Goal: Task Accomplishment & Management: Complete application form

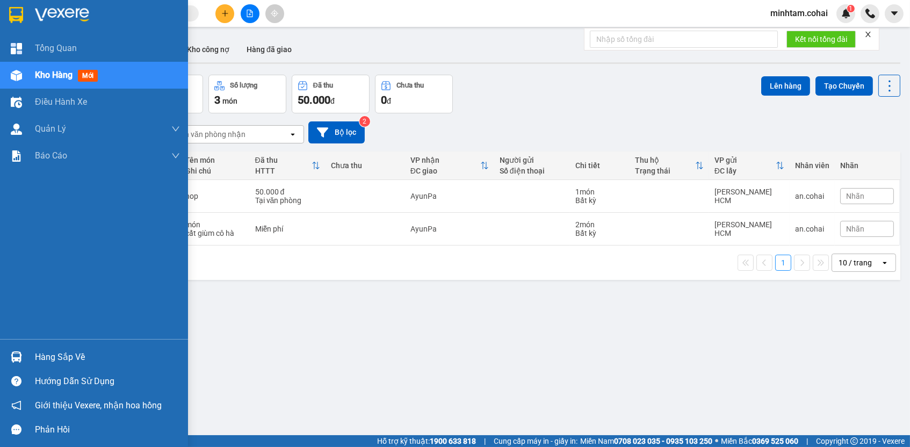
click at [9, 77] on div at bounding box center [16, 75] width 19 height 19
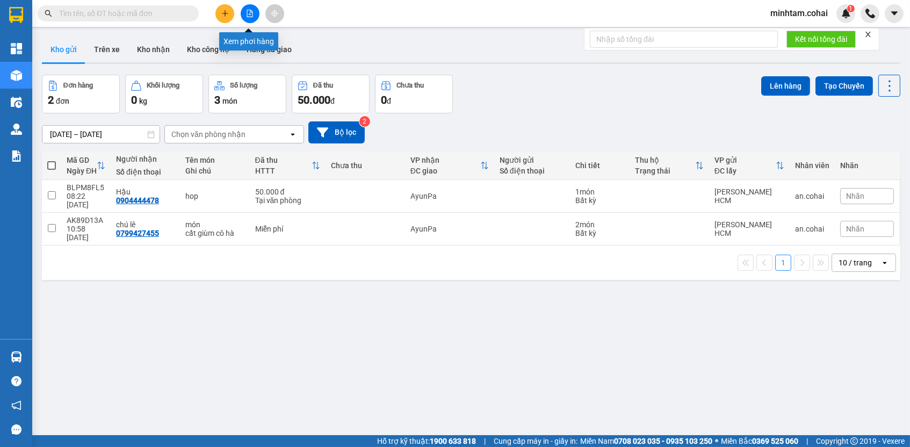
click at [247, 14] on icon "file-add" at bounding box center [250, 14] width 6 height 8
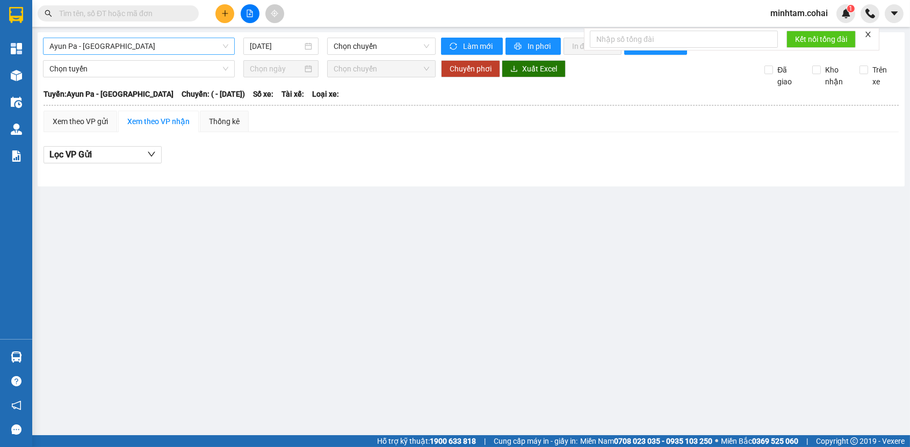
click at [202, 46] on span "Ayun Pa - Sài Gòn" at bounding box center [138, 46] width 179 height 16
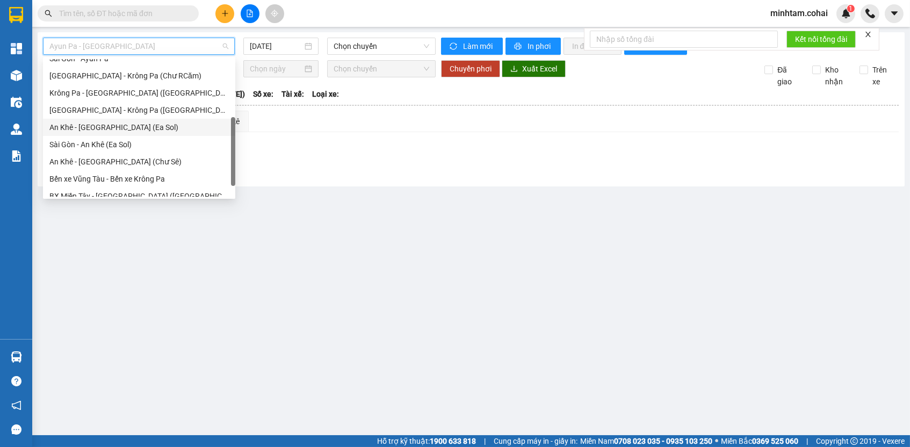
scroll to position [129, 0]
click at [169, 113] on div "Sài Gòn - Krông Pa (Uar)" at bounding box center [138, 111] width 179 height 12
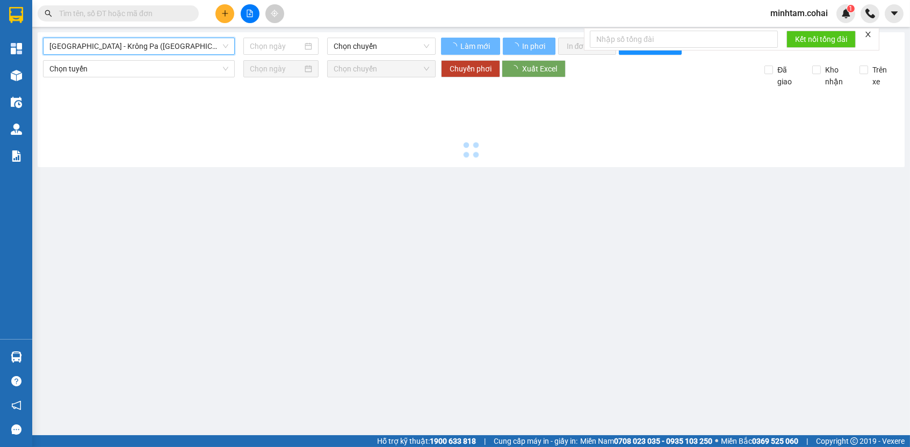
type input "14/10/2025"
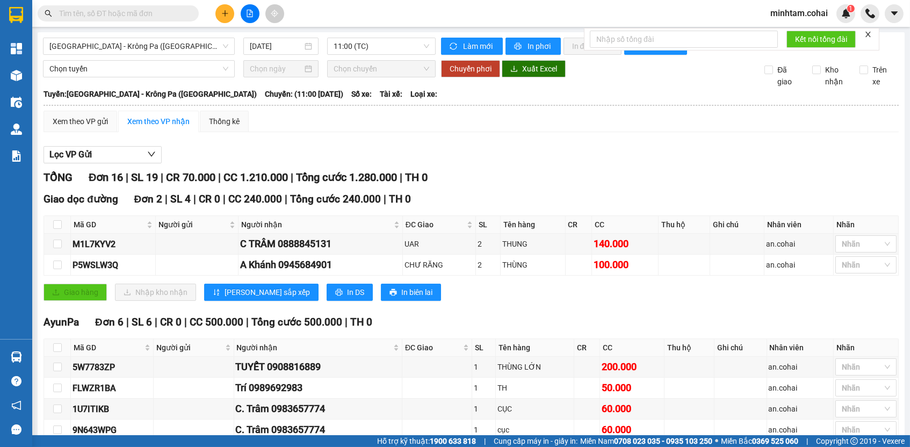
click at [176, 17] on input "text" at bounding box center [122, 14] width 127 height 12
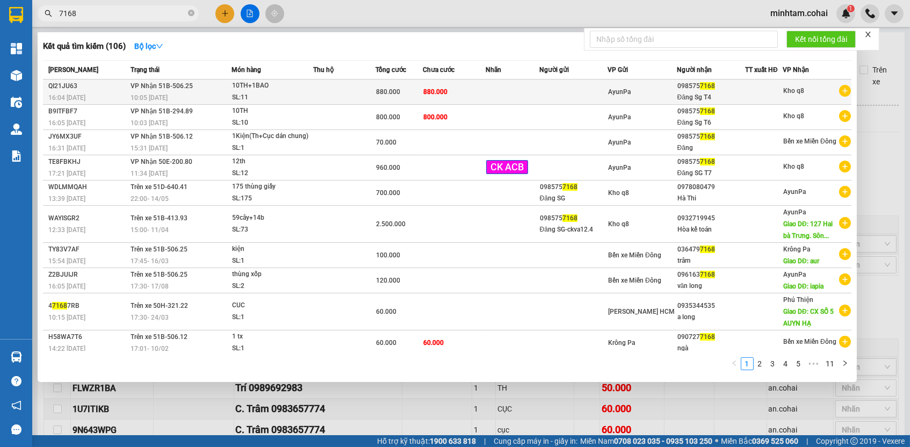
type input "7168"
click at [492, 94] on td at bounding box center [511, 91] width 53 height 25
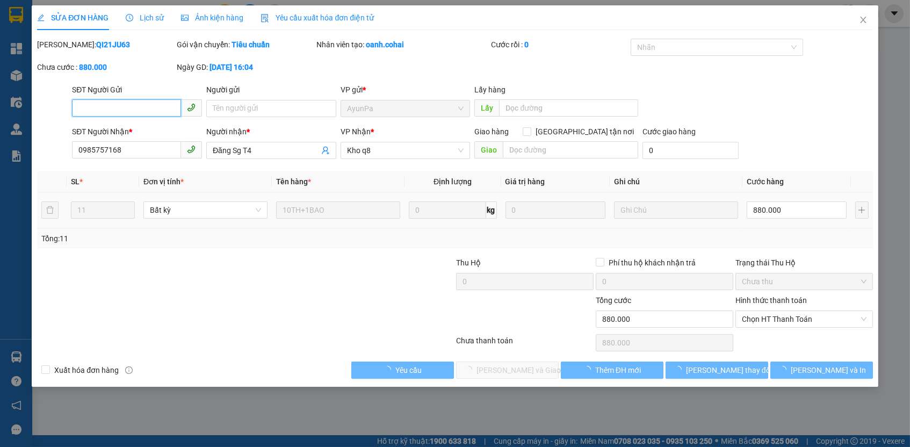
type input "0985757168"
type input "Đăng Sg T4"
type input "0"
type input "880.000"
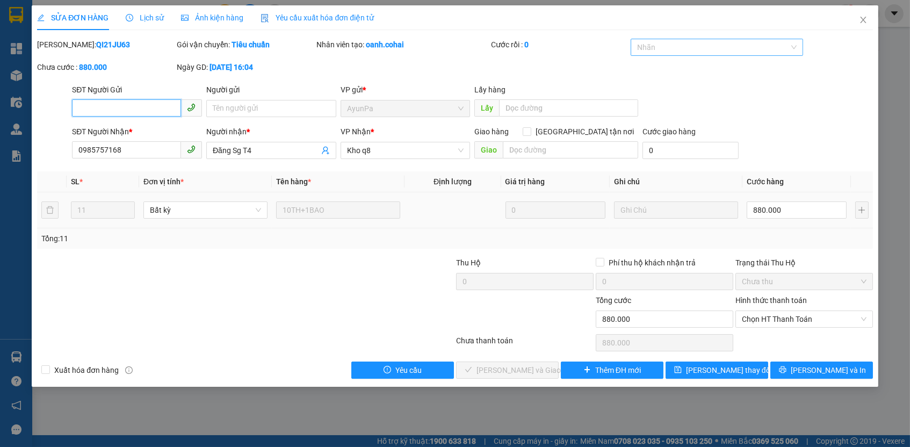
click at [736, 49] on div at bounding box center [711, 47] width 156 height 13
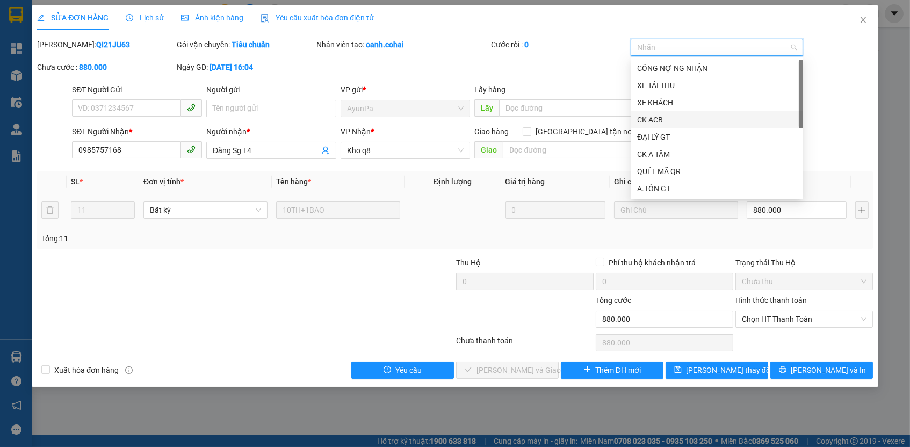
click at [678, 120] on div "CK ACB" at bounding box center [716, 120] width 159 height 12
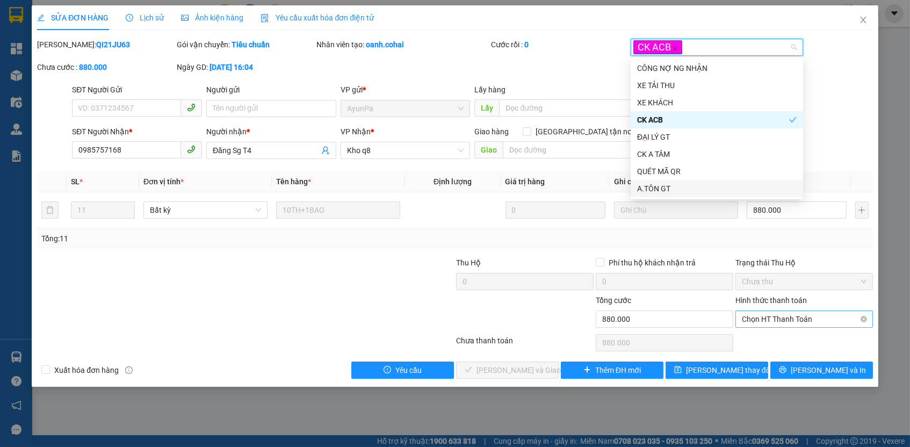
click at [783, 320] on span "Chọn HT Thanh Toán" at bounding box center [804, 319] width 125 height 16
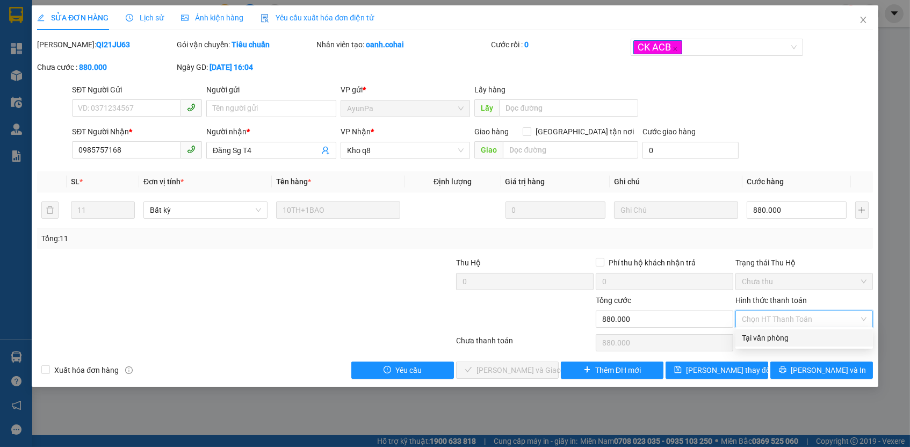
click at [774, 338] on div "Tại văn phòng" at bounding box center [804, 338] width 125 height 12
type input "0"
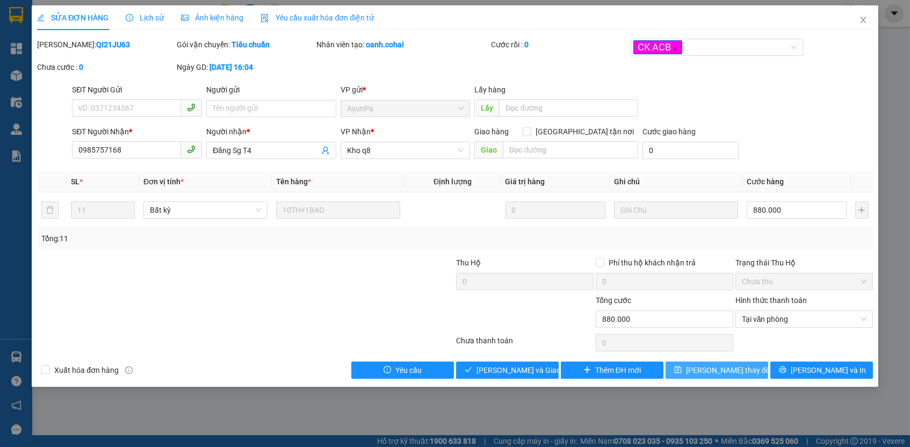
click at [720, 371] on span "Lưu thay đổi" at bounding box center [729, 370] width 86 height 12
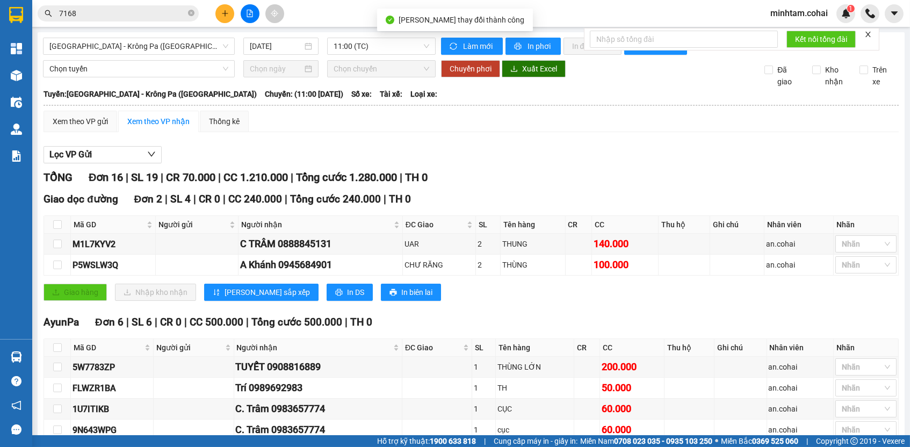
click at [108, 8] on input "7168" at bounding box center [122, 14] width 127 height 12
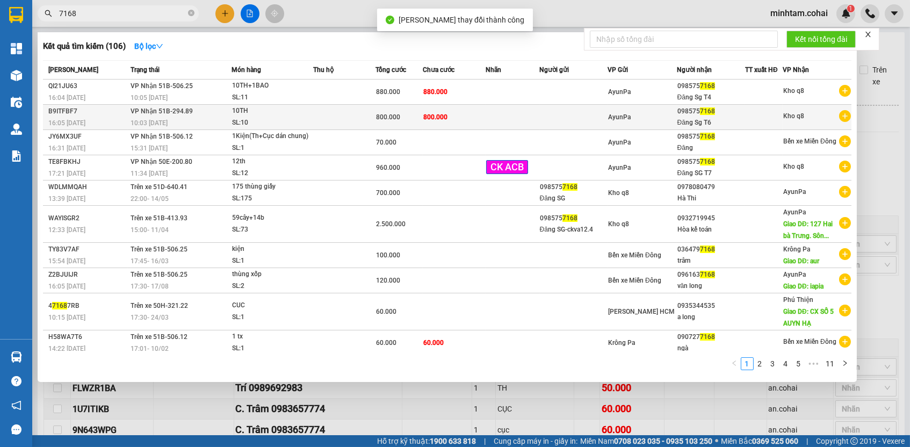
click at [381, 115] on span "800.000" at bounding box center [388, 117] width 24 height 8
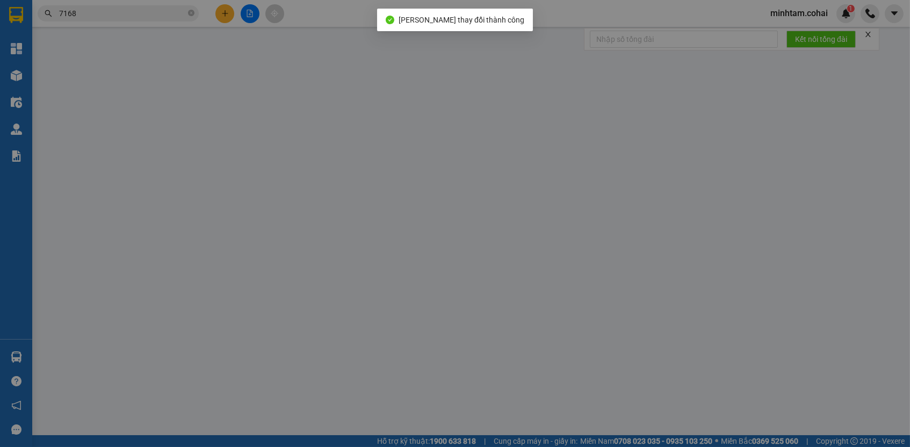
type input "0985757168"
type input "Đăng Sg T6"
type input "0"
type input "800.000"
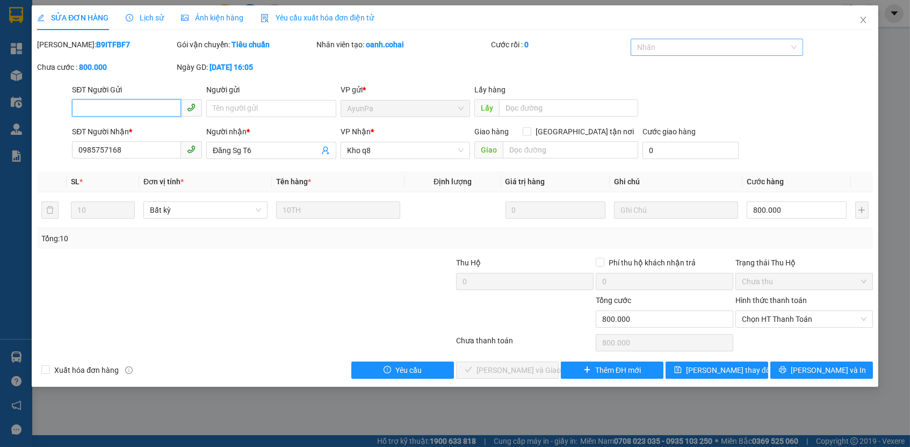
click at [684, 49] on div at bounding box center [711, 47] width 156 height 13
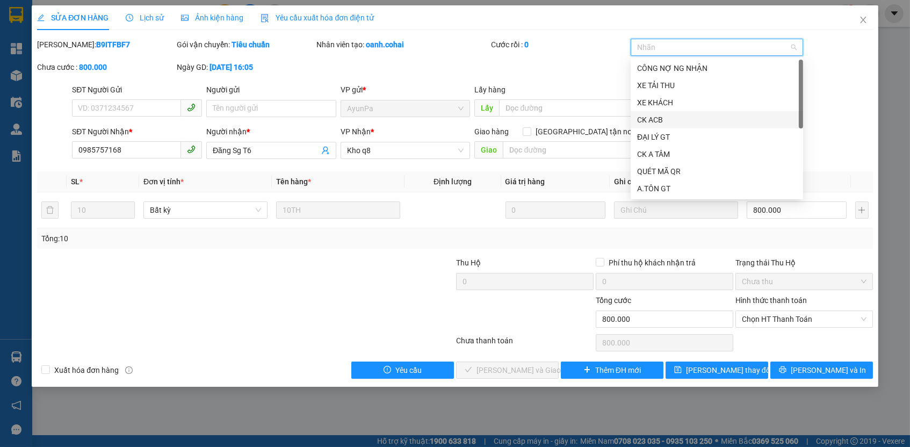
click at [672, 119] on div "CK ACB" at bounding box center [716, 120] width 159 height 12
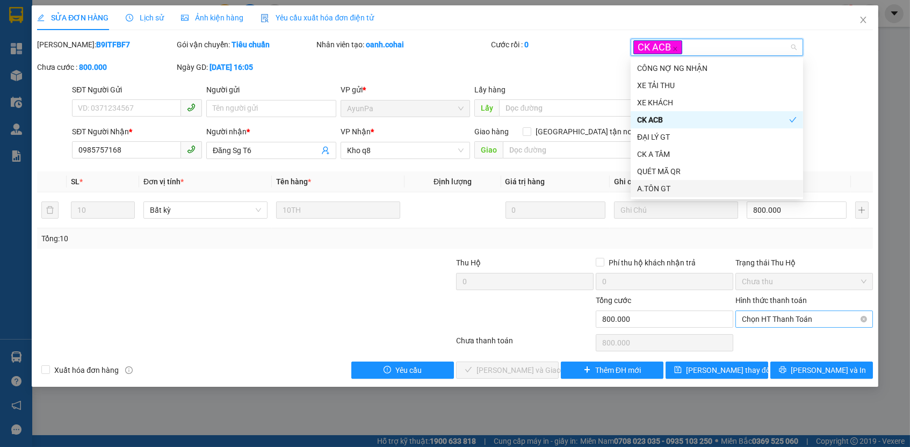
click at [792, 323] on span "Chọn HT Thanh Toán" at bounding box center [804, 319] width 125 height 16
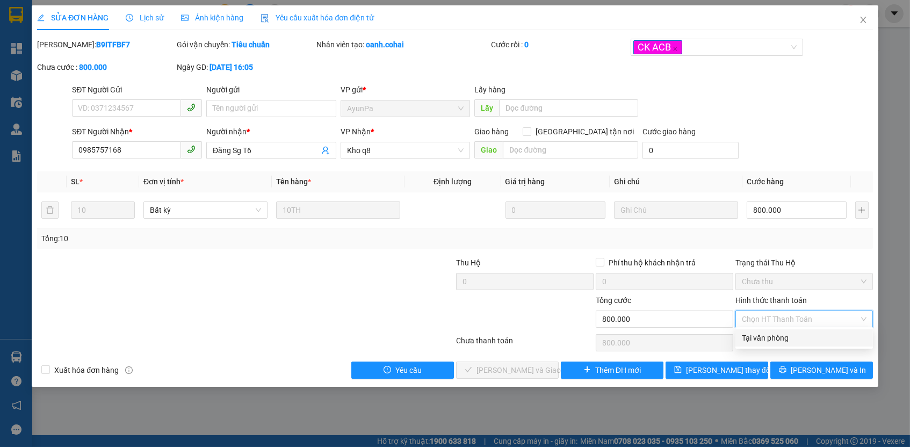
click at [782, 338] on div "Tại văn phòng" at bounding box center [804, 338] width 125 height 12
type input "0"
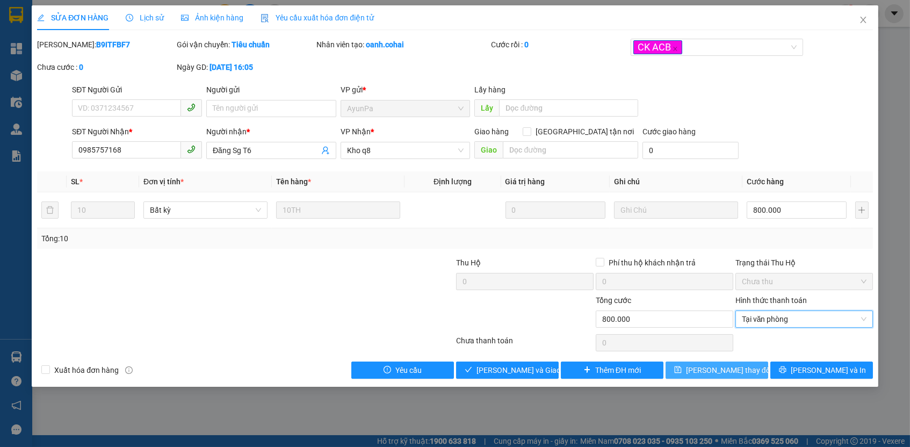
click at [749, 366] on button "Lưu thay đổi" at bounding box center [716, 369] width 103 height 17
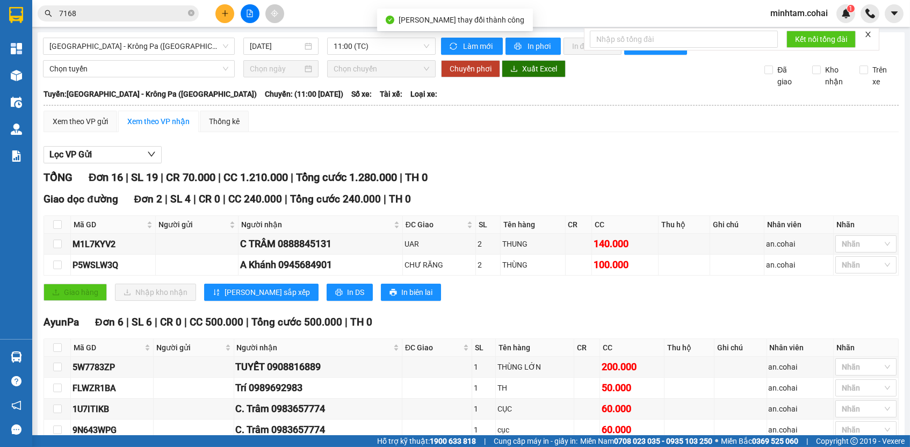
click at [166, 13] on input "7168" at bounding box center [122, 14] width 127 height 12
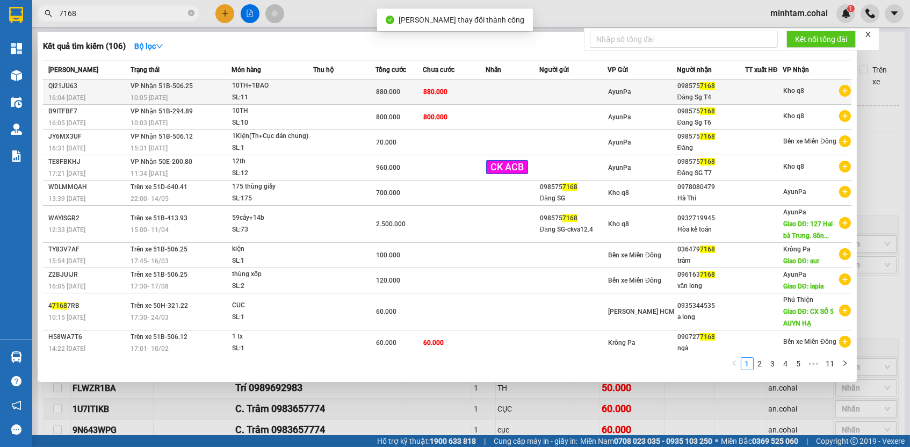
click at [359, 95] on td at bounding box center [344, 91] width 62 height 25
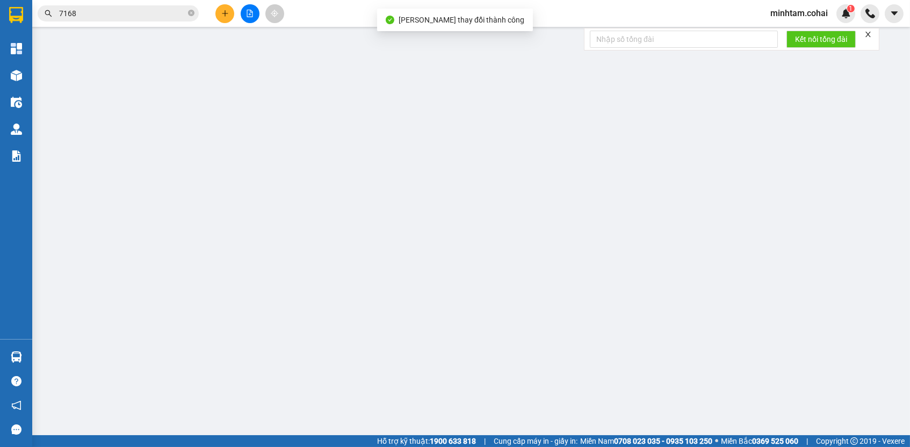
type input "0985757168"
type input "Đăng Sg T4"
type input "0"
type input "880.000"
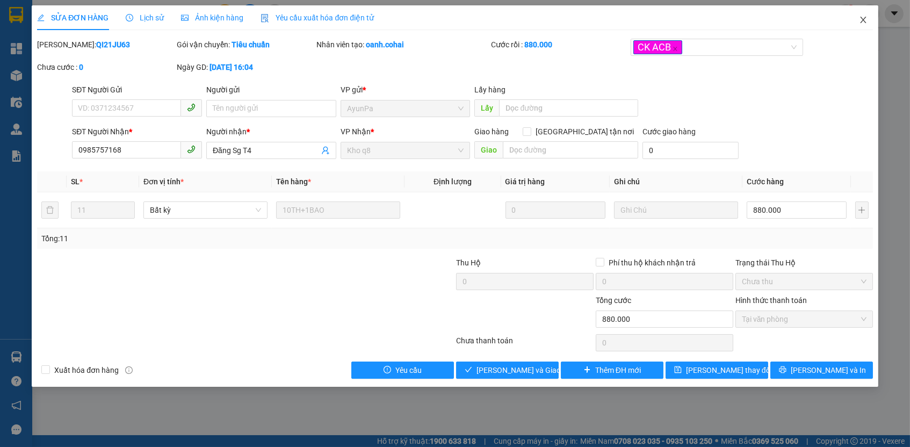
click at [860, 21] on icon "close" at bounding box center [863, 20] width 9 height 9
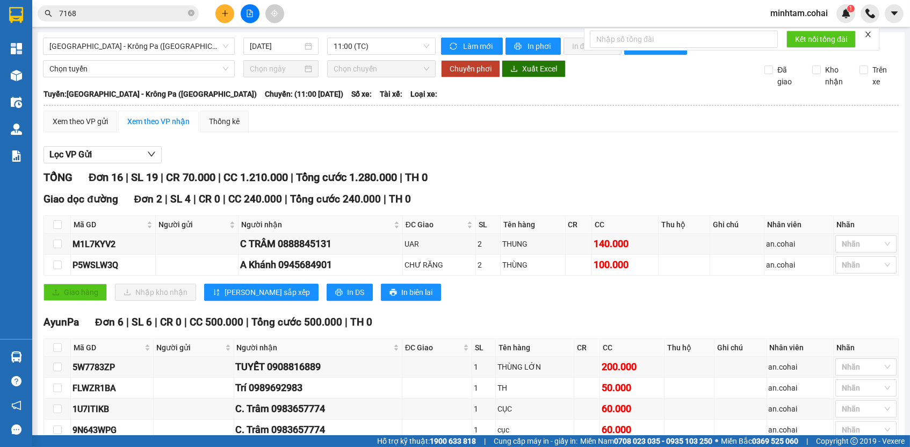
click at [872, 35] on icon "close" at bounding box center [868, 35] width 8 height 8
click at [201, 43] on span "Sài Gòn - Krông Pa (Uar)" at bounding box center [138, 46] width 179 height 16
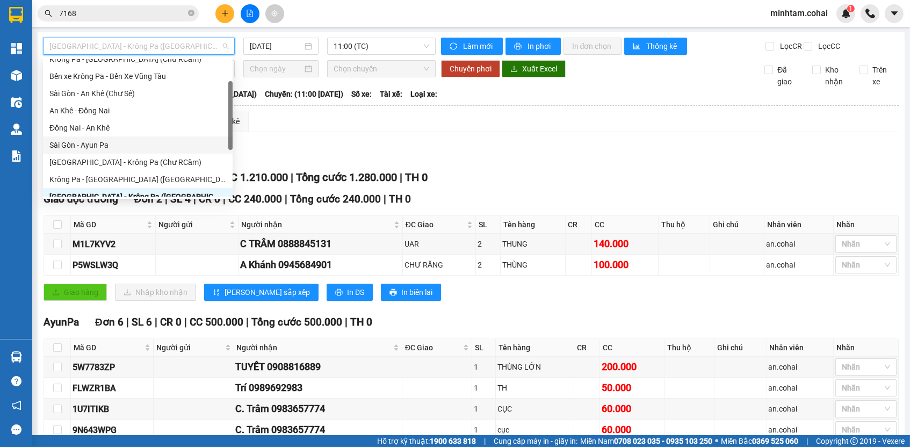
scroll to position [75, 0]
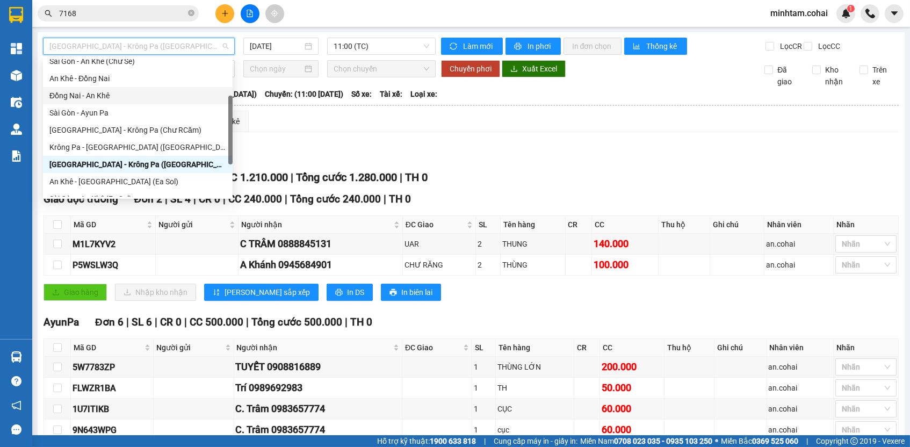
click at [110, 97] on div "Đồng Nai - An Khê" at bounding box center [137, 96] width 177 height 12
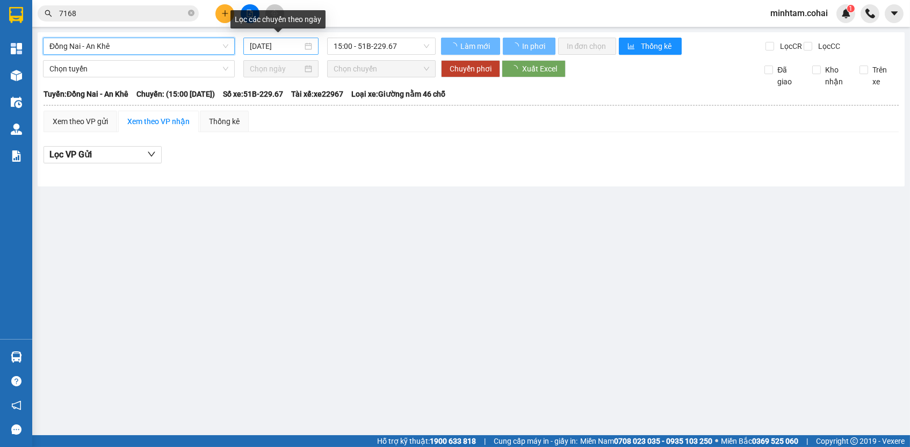
click at [280, 47] on input "14/10/2025" at bounding box center [276, 46] width 53 height 12
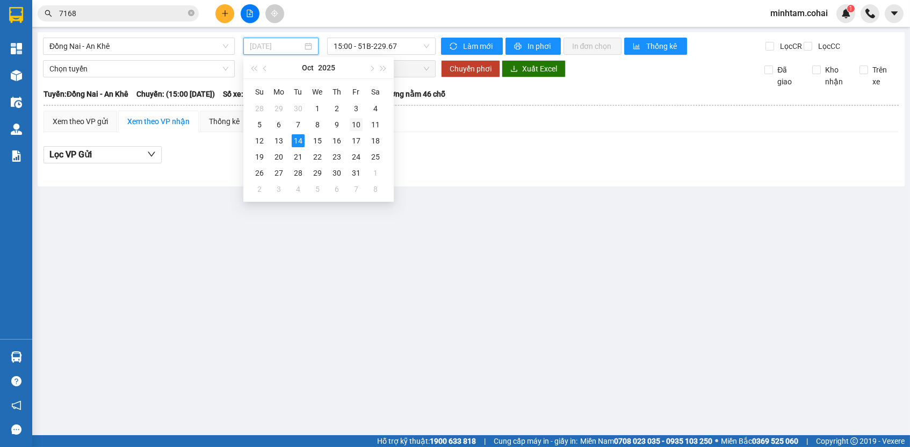
click at [354, 122] on div "10" at bounding box center [356, 124] width 13 height 13
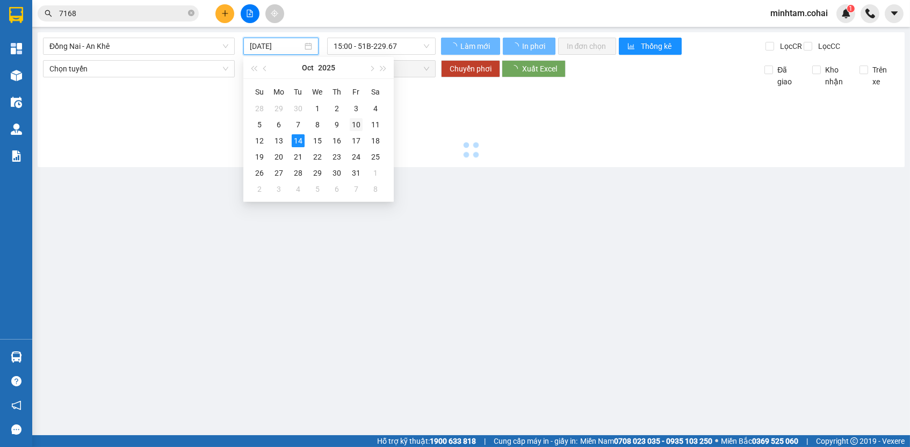
type input "10/10/2025"
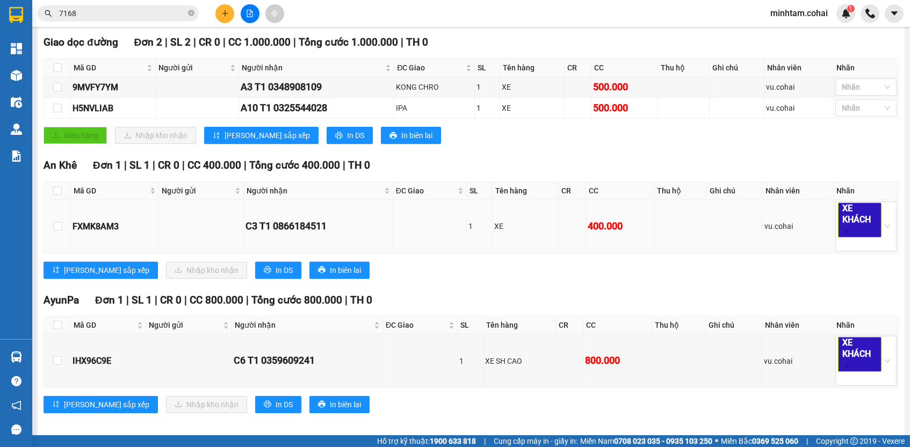
scroll to position [137, 0]
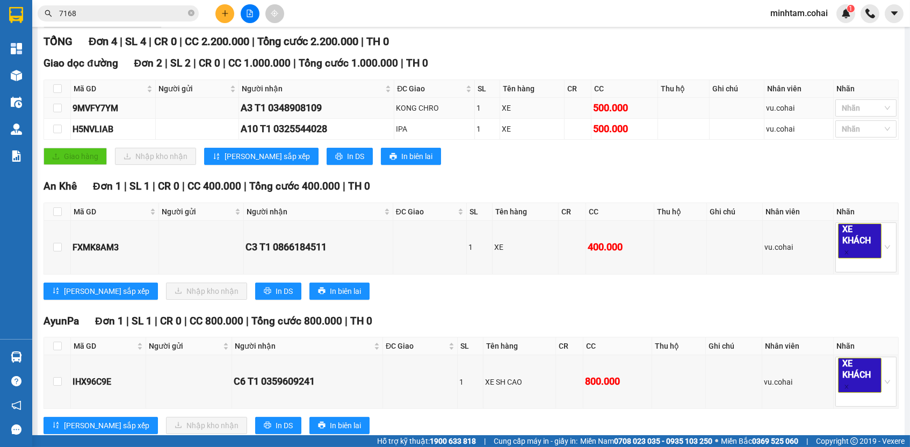
click at [113, 115] on div "9MVFY7YM" at bounding box center [112, 107] width 81 height 13
copy div "9MVFY7YM"
click at [139, 12] on input "7168" at bounding box center [122, 14] width 127 height 12
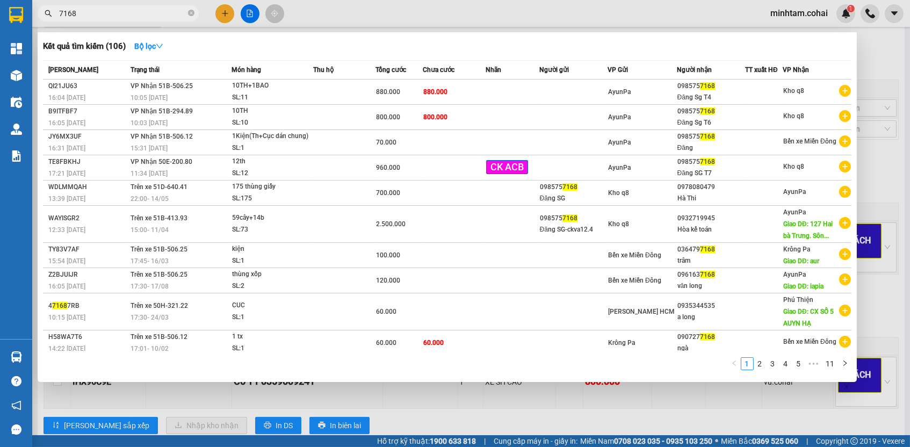
click at [139, 12] on input "7168" at bounding box center [122, 14] width 127 height 12
paste input "9MVFY7YM"
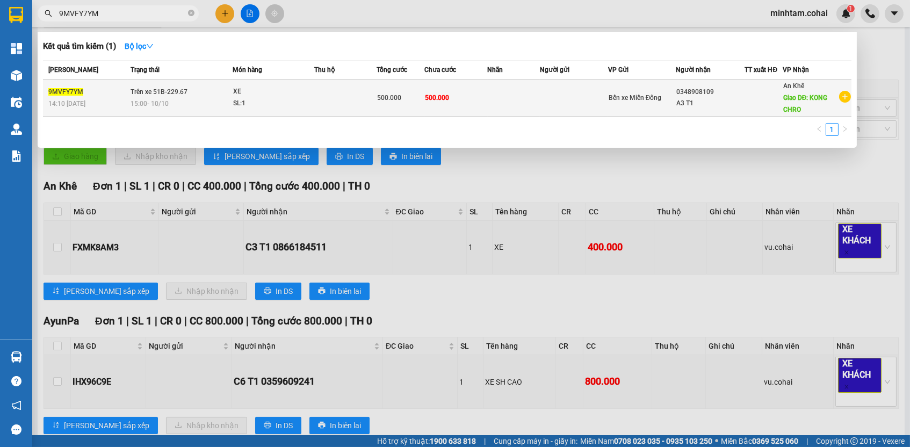
type input "9MVFY7YM"
click at [452, 101] on td "500.000" at bounding box center [455, 97] width 63 height 37
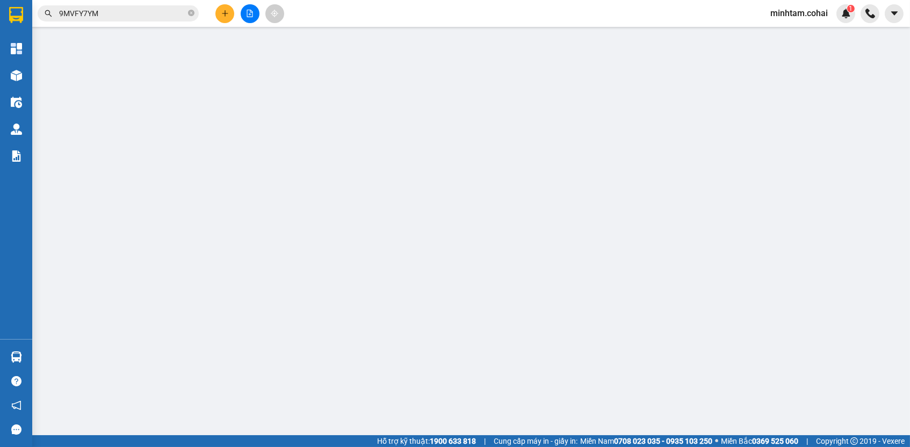
type input "0348908109"
type input "A3 T1"
type input "KONG CHRO"
type input "0"
type input "500.000"
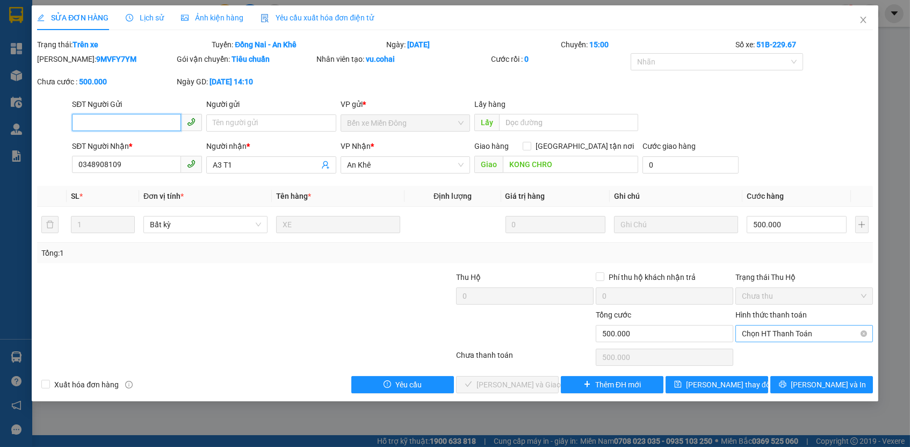
click at [751, 328] on span "Chọn HT Thanh Toán" at bounding box center [804, 333] width 125 height 16
click at [758, 349] on div "Tại văn phòng" at bounding box center [804, 352] width 125 height 12
type input "0"
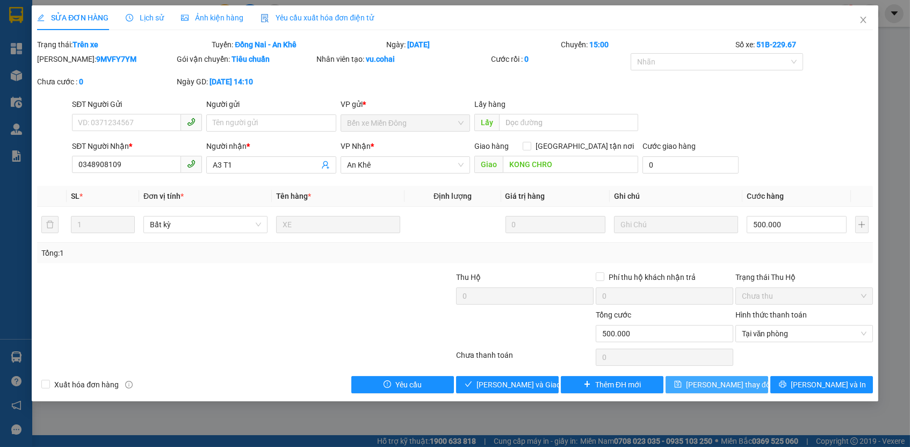
click at [745, 376] on button "Lưu thay đổi" at bounding box center [716, 384] width 103 height 17
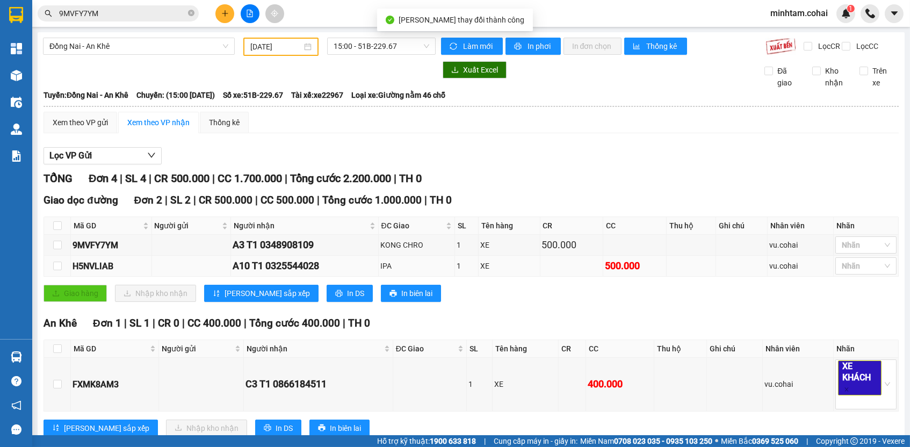
click at [106, 270] on div "H5NVLIAB" at bounding box center [110, 265] width 77 height 13
copy div "H5NVLIAB"
click at [123, 15] on input "9MVFY7YM" at bounding box center [122, 14] width 127 height 12
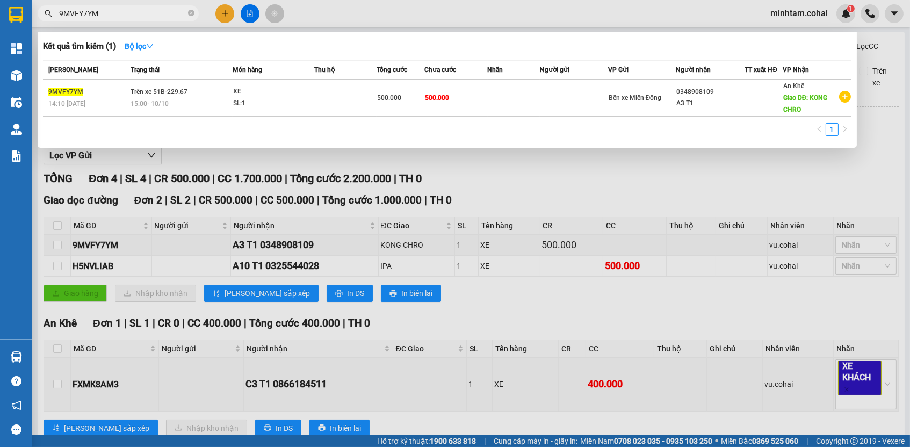
click at [123, 14] on input "9MVFY7YM" at bounding box center [122, 14] width 127 height 12
paste input "H5NVLIAB"
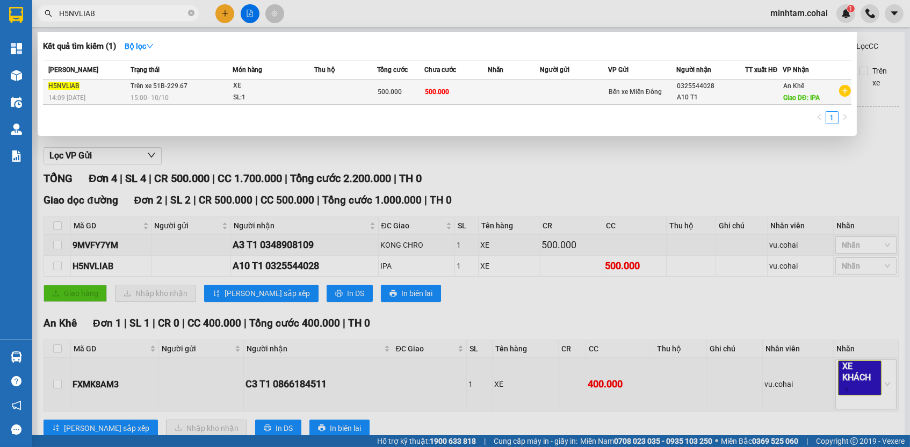
type input "H5NVLIAB"
click at [449, 92] on span "500.000" at bounding box center [437, 92] width 24 height 8
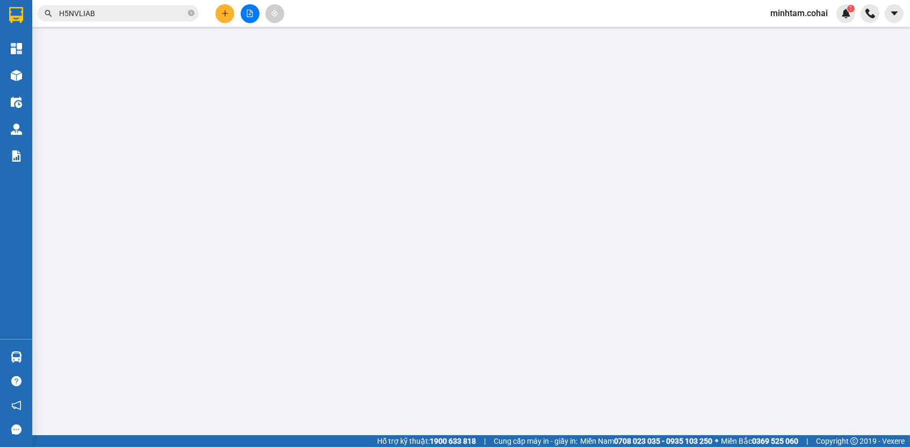
type input "0325544028"
type input "A10 T1"
type input "IPA"
type input "0"
type input "500.000"
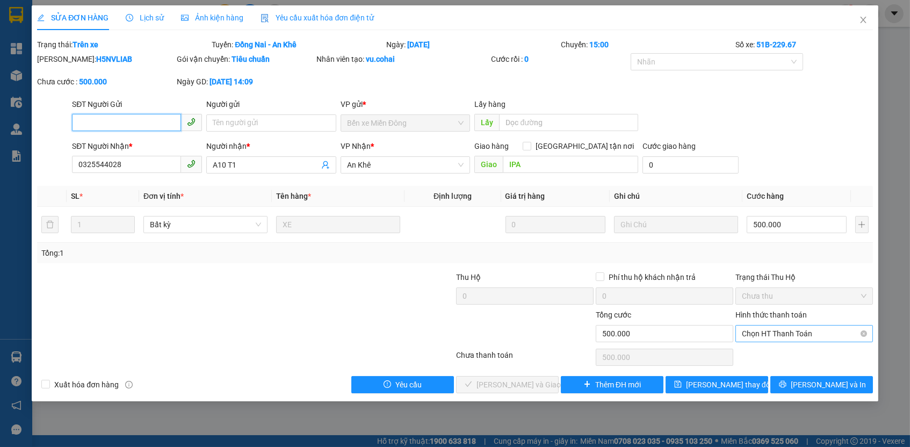
click at [822, 332] on span "Chọn HT Thanh Toán" at bounding box center [804, 333] width 125 height 16
click at [810, 349] on div "Tại văn phòng" at bounding box center [804, 352] width 125 height 12
type input "0"
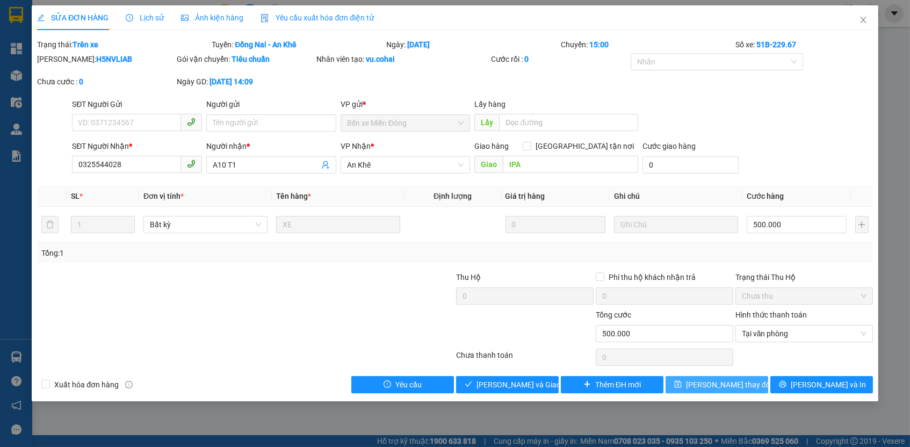
click at [747, 379] on button "Lưu thay đổi" at bounding box center [716, 384] width 103 height 17
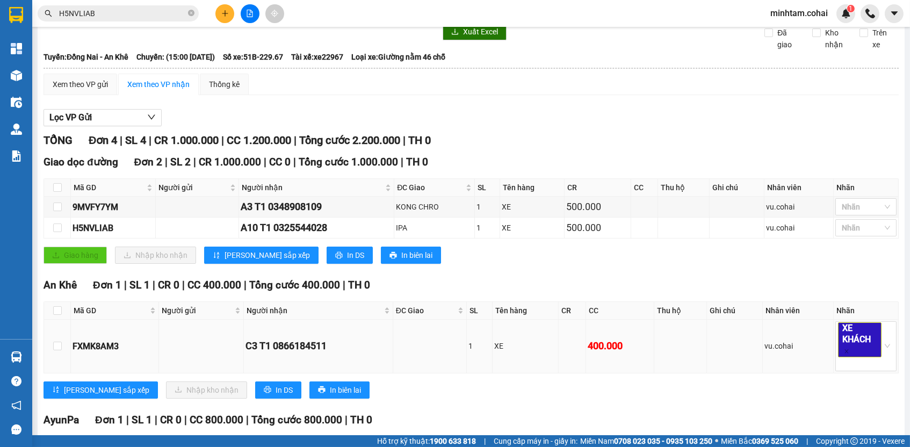
scroll to position [169, 0]
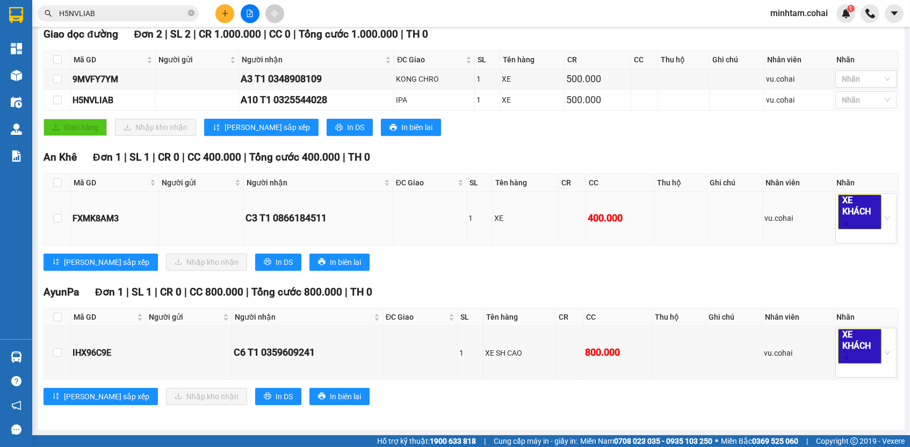
click at [119, 220] on div "FXMK8AM3" at bounding box center [114, 218] width 84 height 13
copy div "FXMK8AM3"
click at [150, 16] on input "H5NVLIAB" at bounding box center [122, 14] width 127 height 12
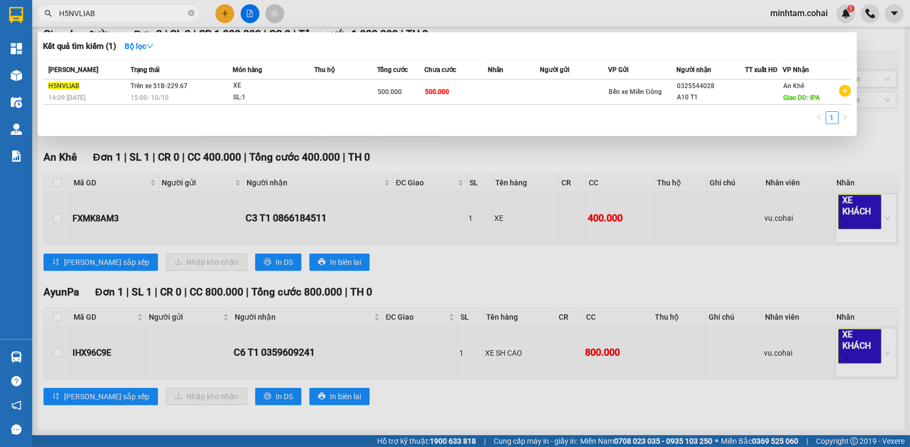
click at [151, 16] on input "H5NVLIAB" at bounding box center [122, 14] width 127 height 12
paste input "FXMK8AM3"
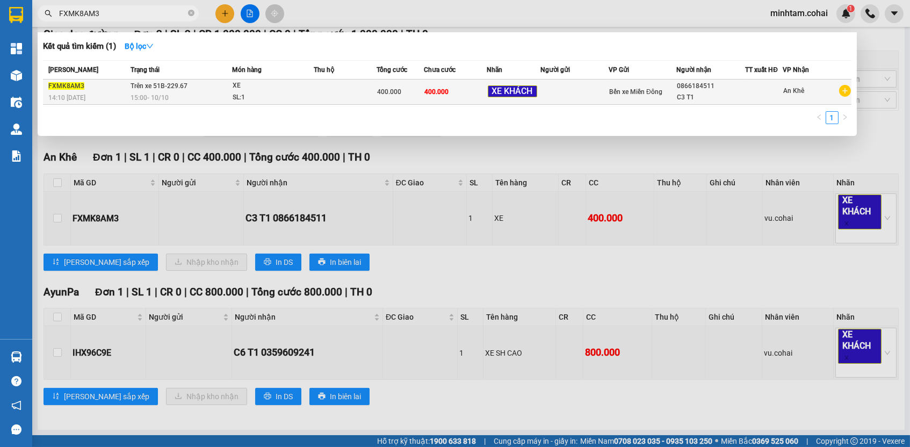
type input "FXMK8AM3"
click at [429, 91] on span "400.000" at bounding box center [436, 92] width 24 height 8
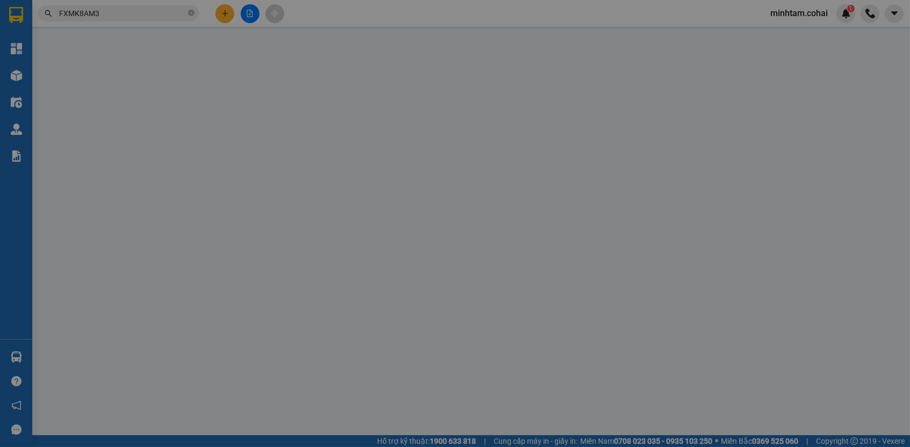
type input "0866184511"
type input "C3 T1"
type input "0"
type input "400.000"
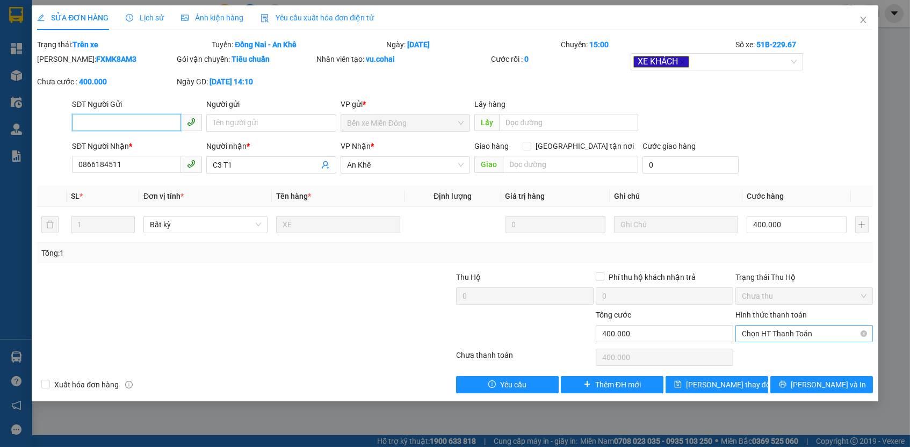
click at [777, 326] on span "Chọn HT Thanh Toán" at bounding box center [804, 333] width 125 height 16
click at [773, 350] on div "Tại văn phòng" at bounding box center [804, 352] width 125 height 12
type input "0"
click at [740, 384] on span "Lưu thay đổi" at bounding box center [729, 385] width 86 height 12
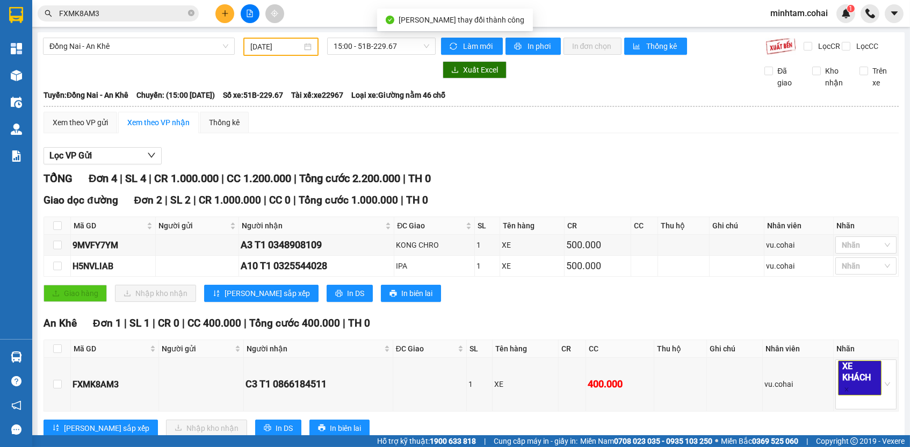
scroll to position [169, 0]
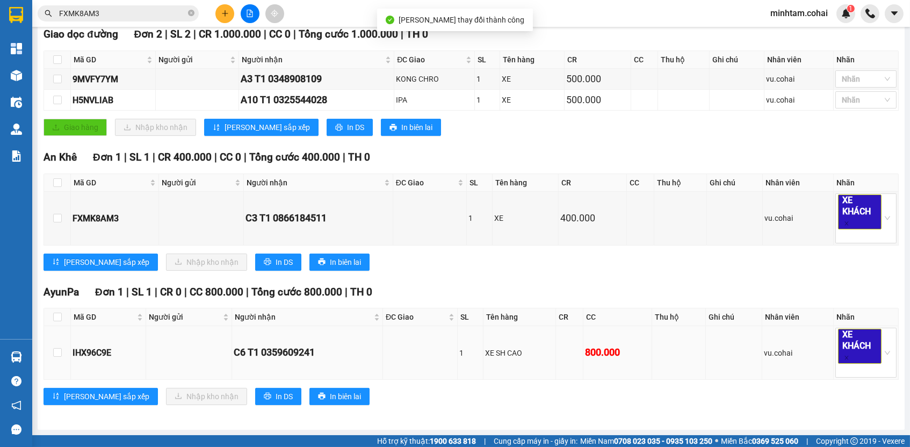
click at [103, 349] on div "IHX96C9E" at bounding box center [107, 352] width 71 height 13
copy div "IHX96C9E"
click at [144, 6] on span "FXMK8AM3" at bounding box center [118, 13] width 161 height 16
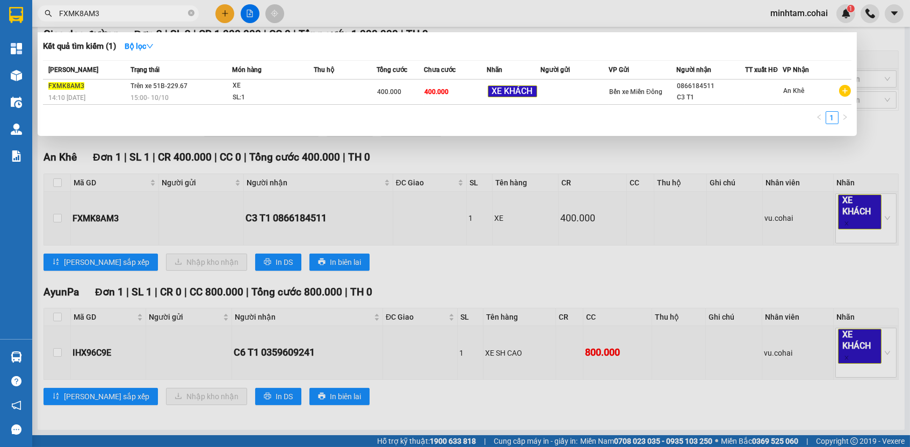
click at [144, 8] on input "FXMK8AM3" at bounding box center [122, 14] width 127 height 12
paste input "IHX96C9E"
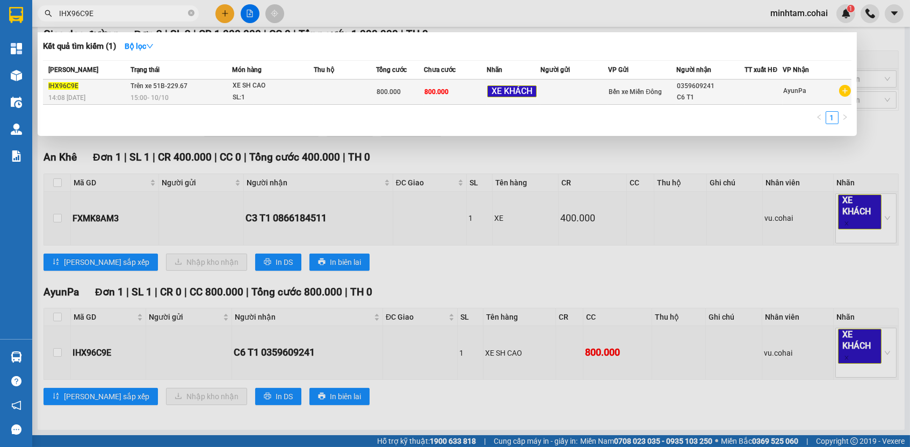
type input "IHX96C9E"
click at [416, 96] on div "800.000" at bounding box center [399, 92] width 46 height 12
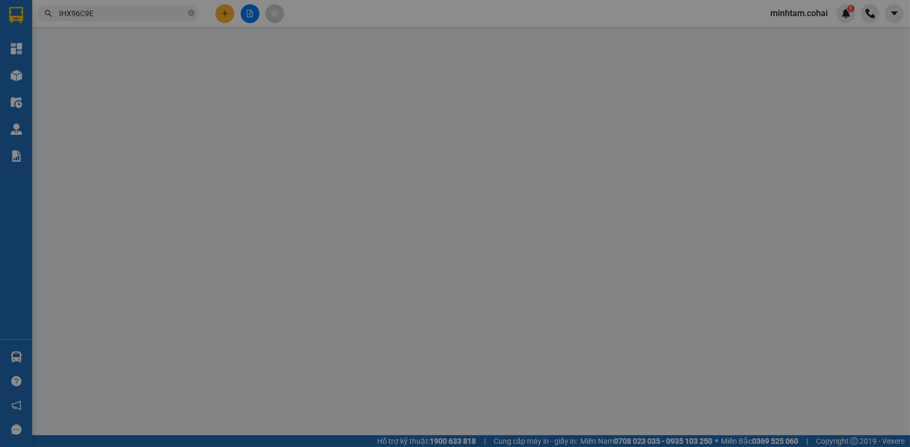
type input "0359609241"
type input "C6 T1"
type input "0"
type input "800.000"
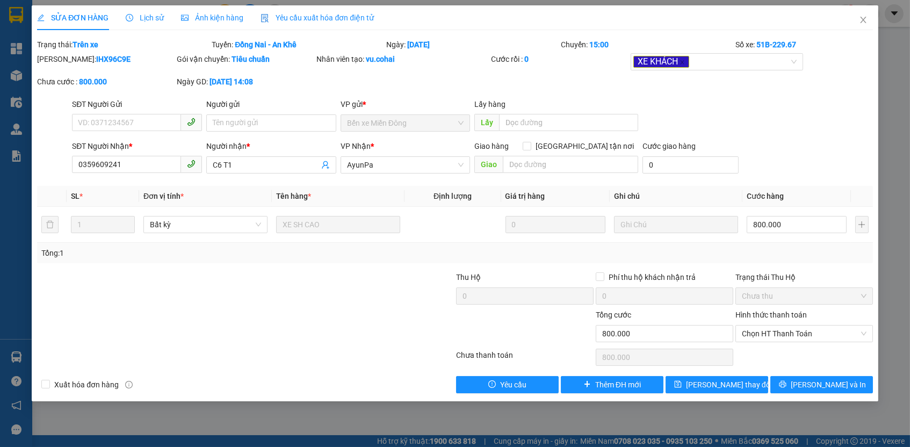
click at [768, 339] on div "Hình thức thanh toán Chọn HT Thanh Toán" at bounding box center [803, 328] width 137 height 38
click at [765, 329] on span "Chọn HT Thanh Toán" at bounding box center [804, 333] width 125 height 16
drag, startPoint x: 762, startPoint y: 347, endPoint x: 751, endPoint y: 370, distance: 25.0
click at [762, 348] on div "Tại văn phòng" at bounding box center [804, 352] width 125 height 12
type input "0"
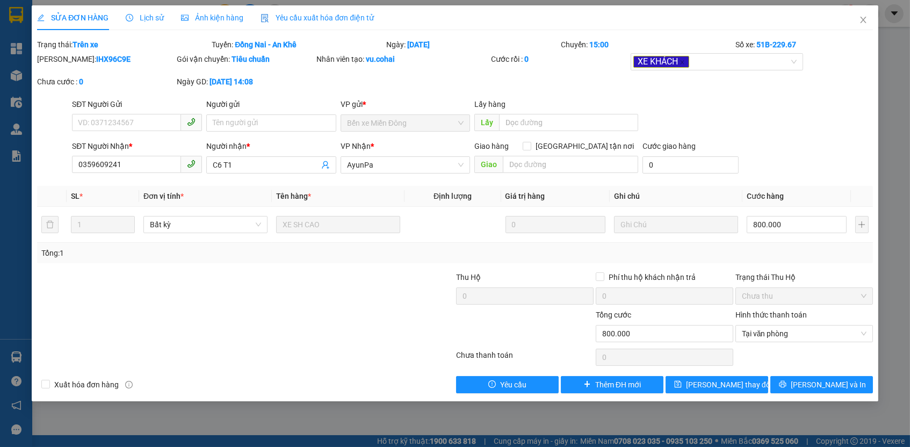
click at [750, 372] on div "Total Paid Fee 0 Total UnPaid Fee 800.000 Cash Collection Total Fee Trạng thái:…" at bounding box center [454, 216] width 835 height 354
click at [749, 377] on button "Lưu thay đổi" at bounding box center [716, 384] width 103 height 17
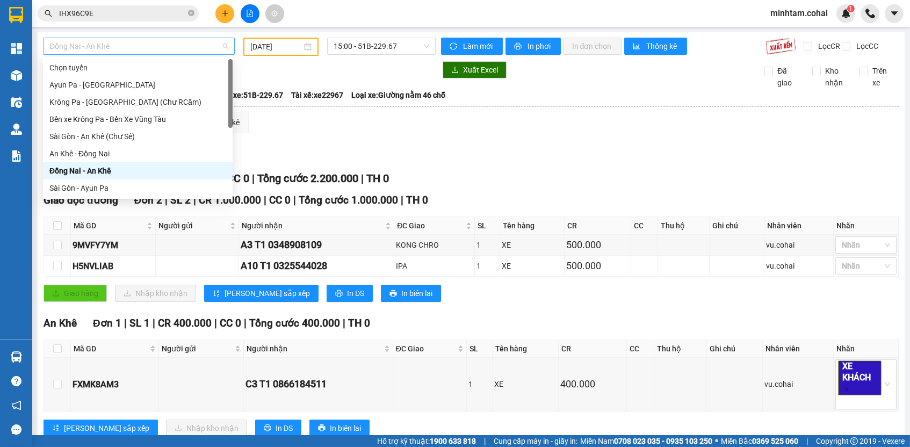
click at [190, 40] on span "Đồng Nai - An Khê" at bounding box center [138, 46] width 179 height 16
click at [119, 151] on div "An Khê - Đồng Nai" at bounding box center [137, 154] width 177 height 12
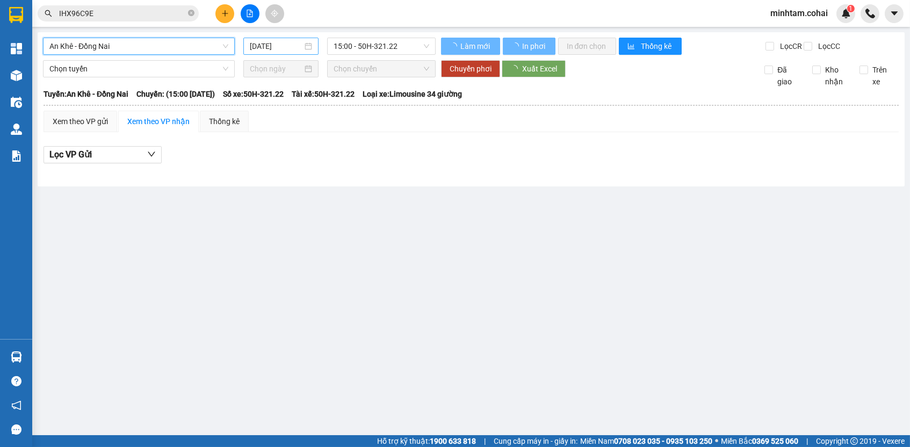
click at [278, 45] on input "14/10/2025" at bounding box center [276, 46] width 53 height 12
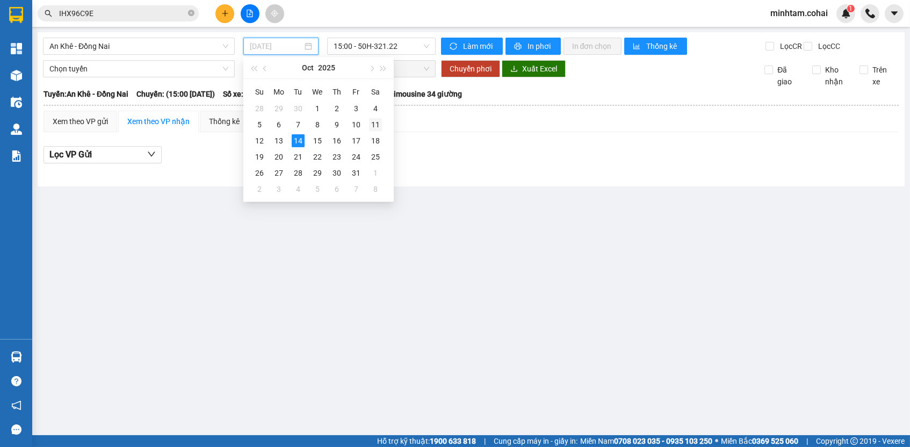
click at [375, 124] on div "11" at bounding box center [375, 124] width 13 height 13
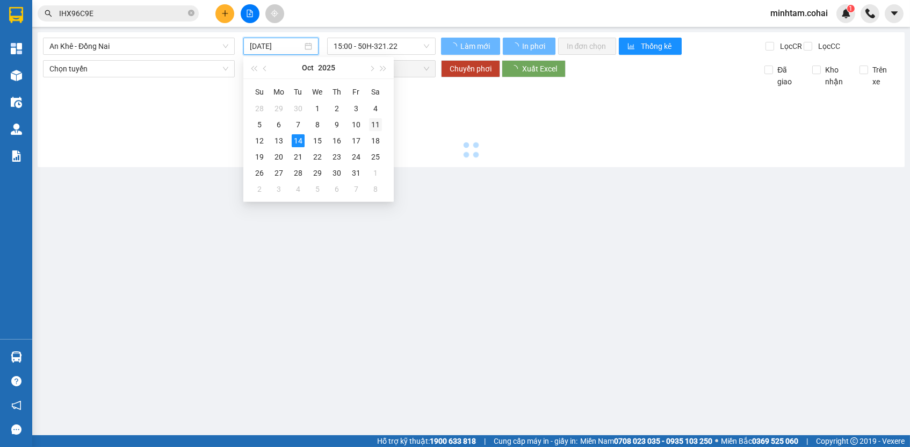
type input "11/10/2025"
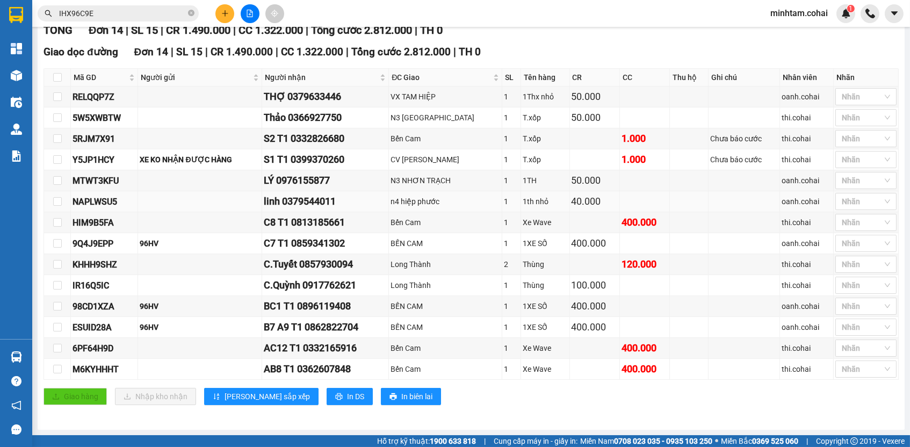
scroll to position [151, 0]
click at [99, 148] on td "5RJM7X91" at bounding box center [104, 138] width 67 height 21
click at [101, 143] on div "5RJM7X91" at bounding box center [103, 138] width 63 height 13
copy div "5RJM7X91"
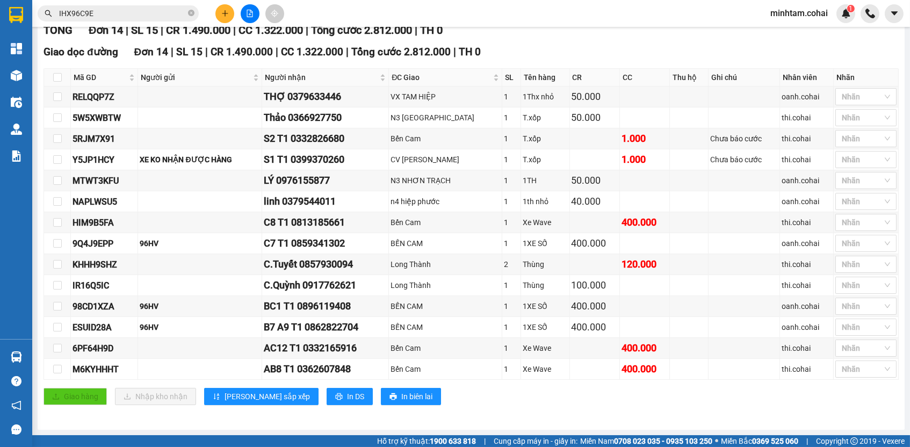
click at [116, 12] on input "IHX96C9E" at bounding box center [122, 14] width 127 height 12
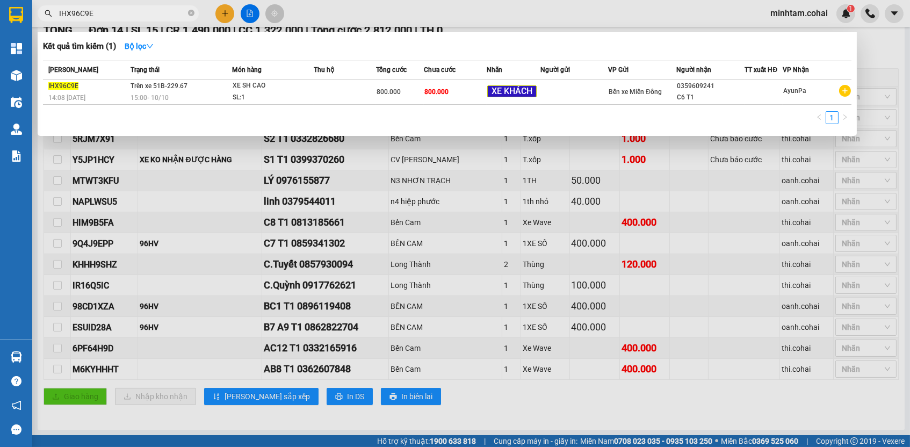
click at [116, 12] on input "IHX96C9E" at bounding box center [122, 14] width 127 height 12
paste input "5RJM7X91"
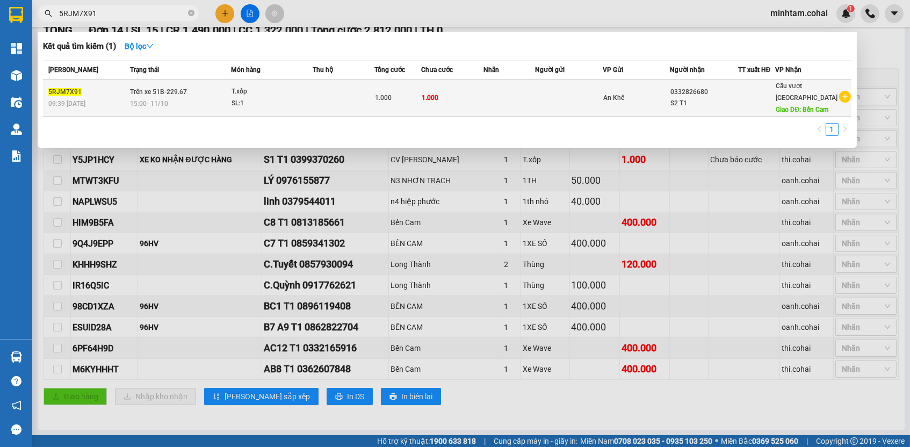
type input "5RJM7X91"
click at [510, 100] on td at bounding box center [509, 97] width 52 height 37
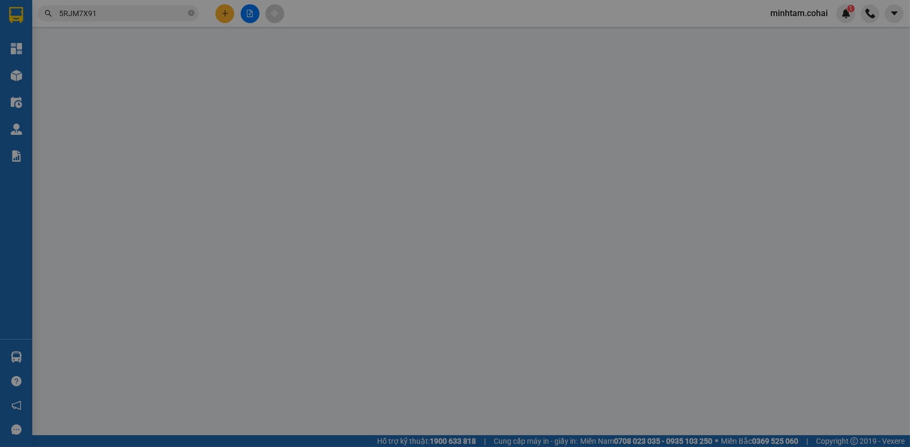
type input "0332826680"
type input "S2 T1"
type input "Bến Cam"
type input "0"
type input "1.000"
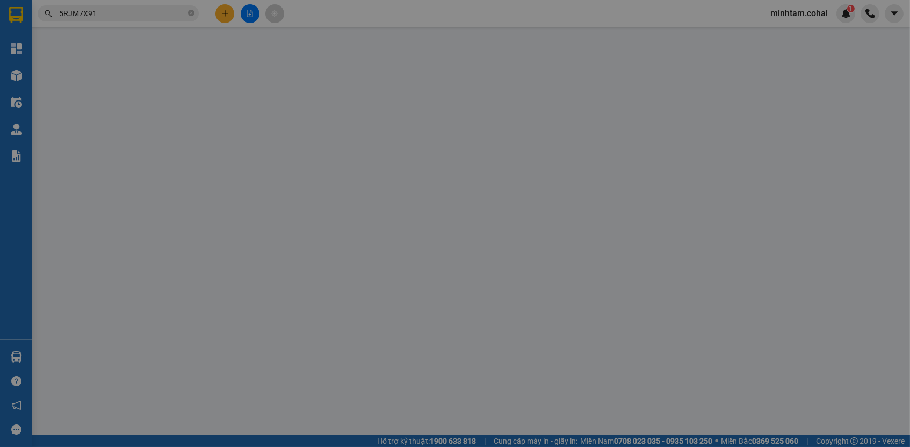
type input "1.000"
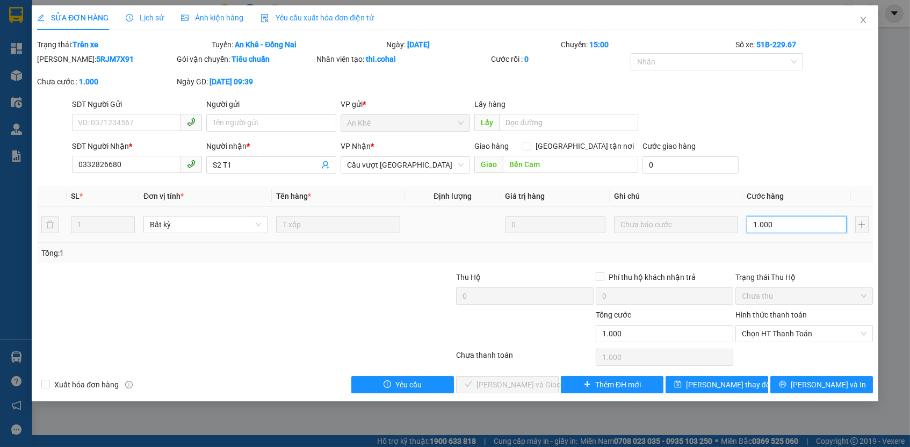
click at [836, 221] on input "1.000" at bounding box center [796, 224] width 100 height 17
type input "7"
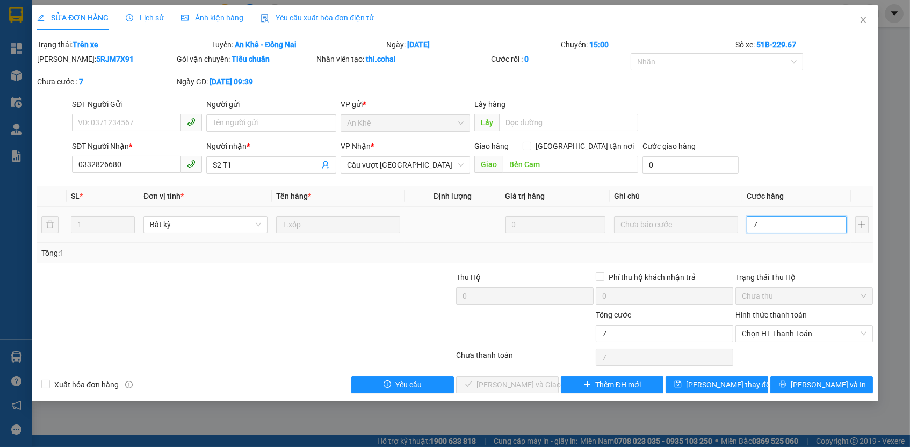
type input "70"
type input "70.000"
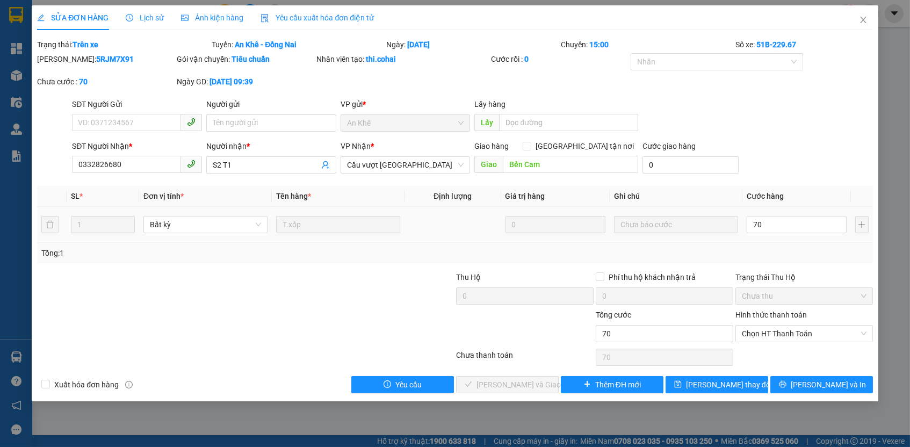
type input "70.000"
drag, startPoint x: 818, startPoint y: 241, endPoint x: 810, endPoint y: 285, distance: 45.3
click at [818, 243] on div "Tổng: 1" at bounding box center [454, 253] width 835 height 20
click at [801, 332] on span "Chọn HT Thanh Toán" at bounding box center [804, 333] width 125 height 16
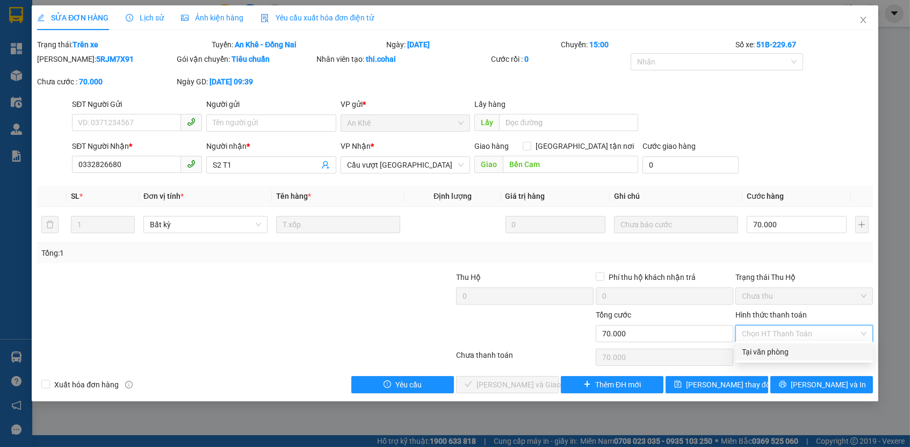
click at [789, 349] on div "Tại văn phòng" at bounding box center [804, 352] width 125 height 12
type input "0"
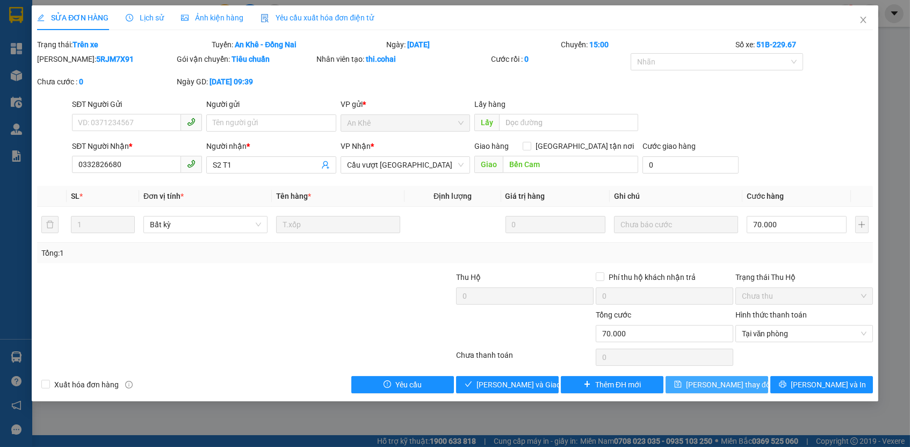
click at [735, 386] on span "Lưu thay đổi" at bounding box center [729, 385] width 86 height 12
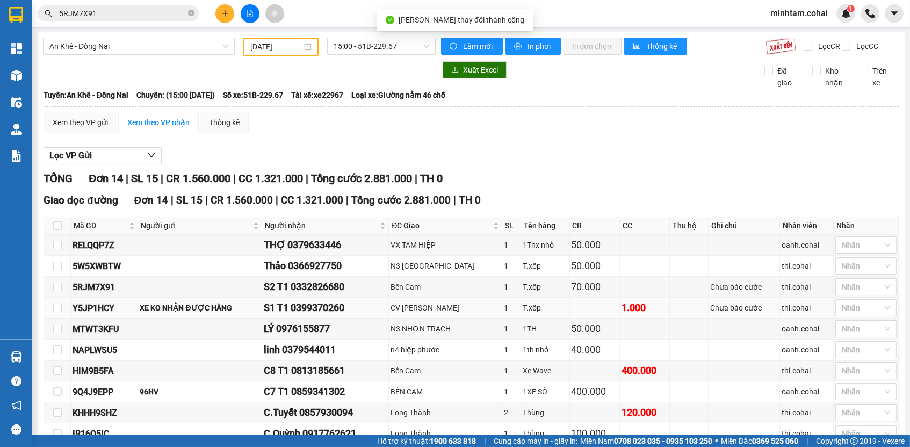
click at [85, 315] on div "Y5JP1HCY" at bounding box center [103, 307] width 63 height 13
copy div "Y5JP1HCY"
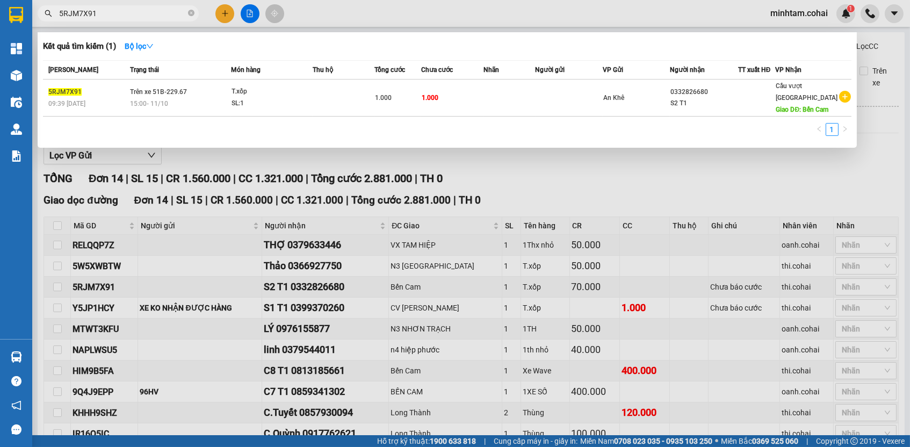
click at [130, 14] on input "5RJM7X91" at bounding box center [122, 14] width 127 height 12
paste input "Y5JP1HCY"
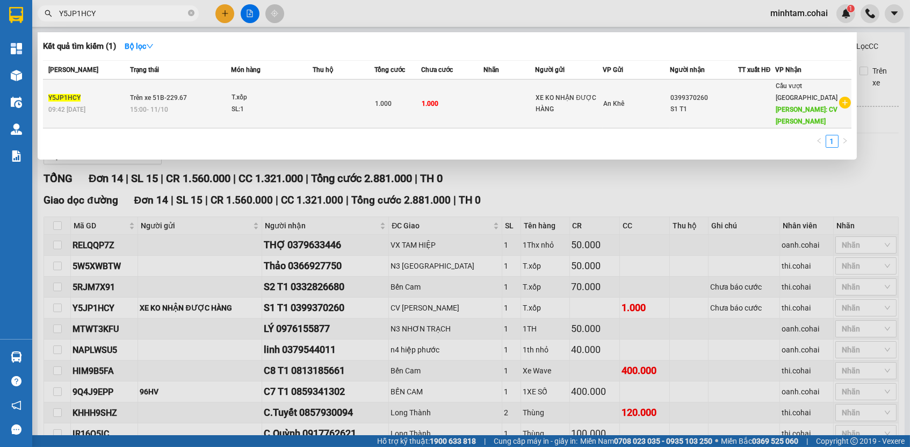
type input "Y5JP1HCY"
click at [435, 95] on td "1.000" at bounding box center [452, 103] width 62 height 49
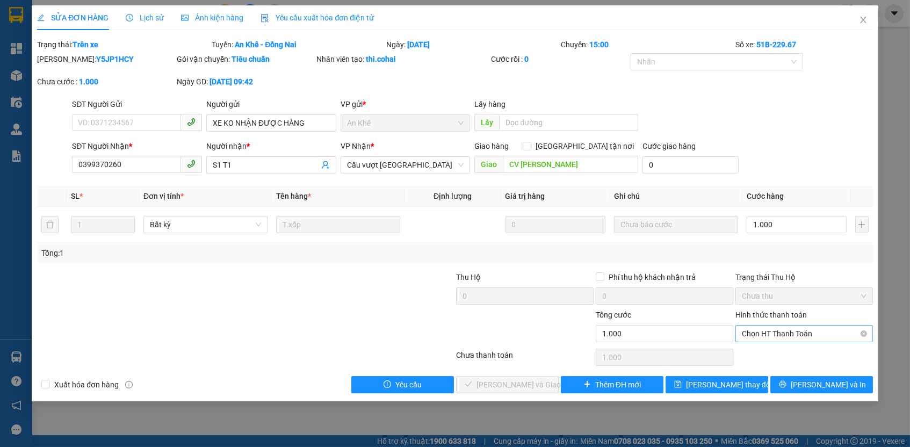
click at [796, 340] on div "Hình thức thanh toán Chọn HT Thanh Toán" at bounding box center [803, 328] width 137 height 38
click at [793, 335] on span "Chọn HT Thanh Toán" at bounding box center [804, 333] width 125 height 16
click at [786, 354] on div "Tại văn phòng" at bounding box center [804, 352] width 125 height 12
type input "0"
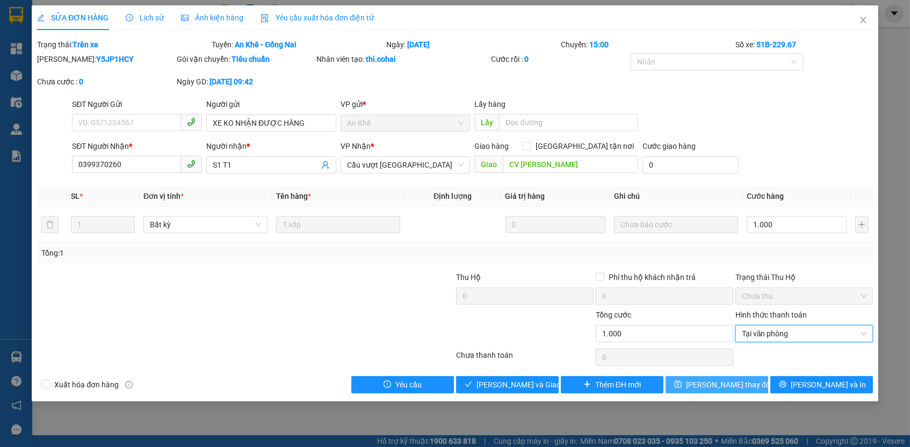
click at [748, 379] on button "Lưu thay đổi" at bounding box center [716, 384] width 103 height 17
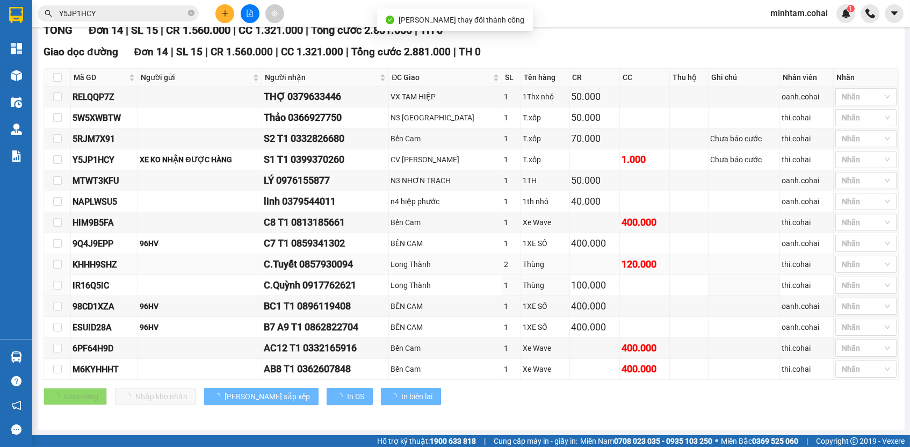
scroll to position [153, 0]
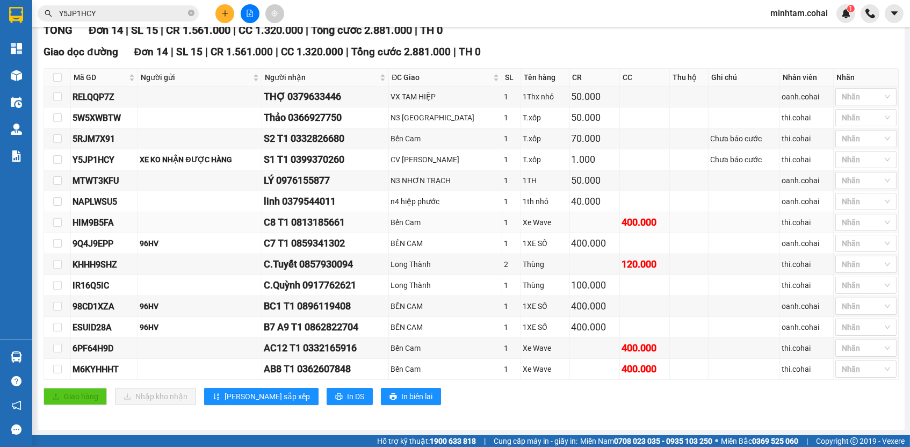
click at [85, 223] on div "HIM9B5FA" at bounding box center [103, 222] width 63 height 13
copy div "HIM9B5FA"
click at [112, 10] on input "Y5JP1HCY" at bounding box center [122, 14] width 127 height 12
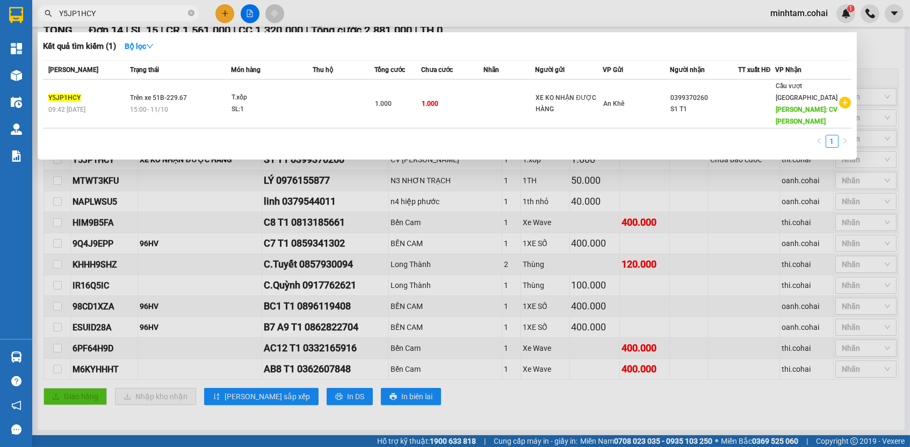
click at [112, 10] on input "Y5JP1HCY" at bounding box center [122, 14] width 127 height 12
paste input "HIM9B5FA"
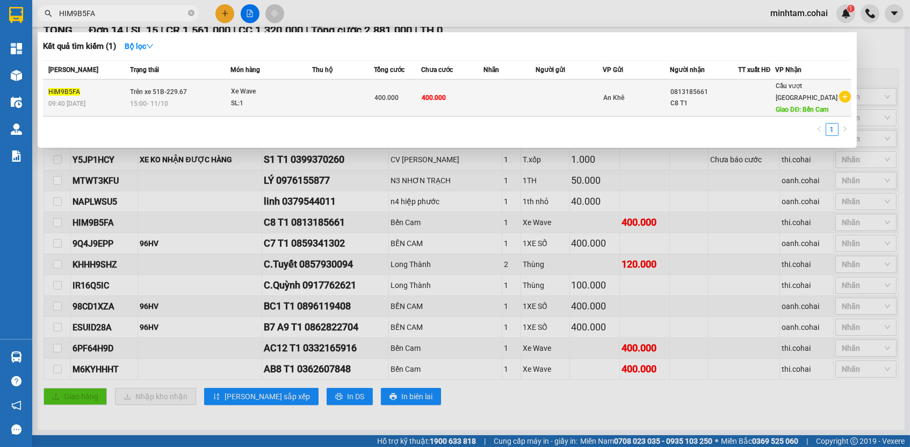
type input "HIM9B5FA"
click at [442, 101] on span "400.000" at bounding box center [434, 98] width 24 height 8
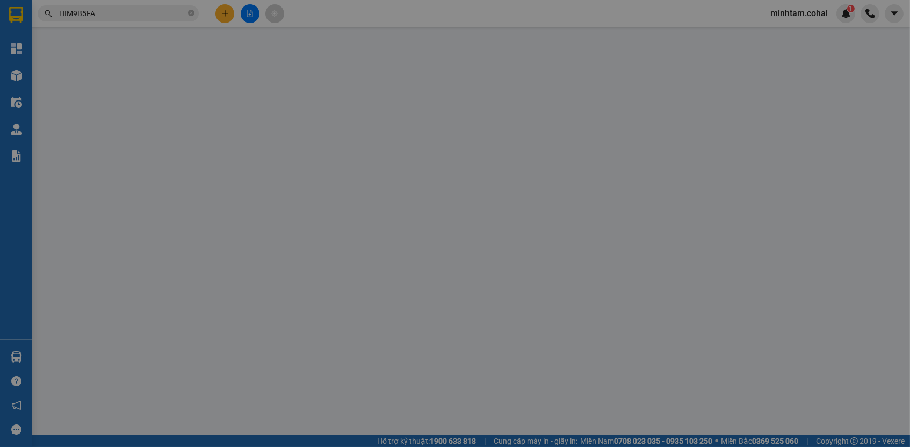
type input "0813185661"
type input "C8 T1"
type input "Bến Cam"
type input "0"
type input "400.000"
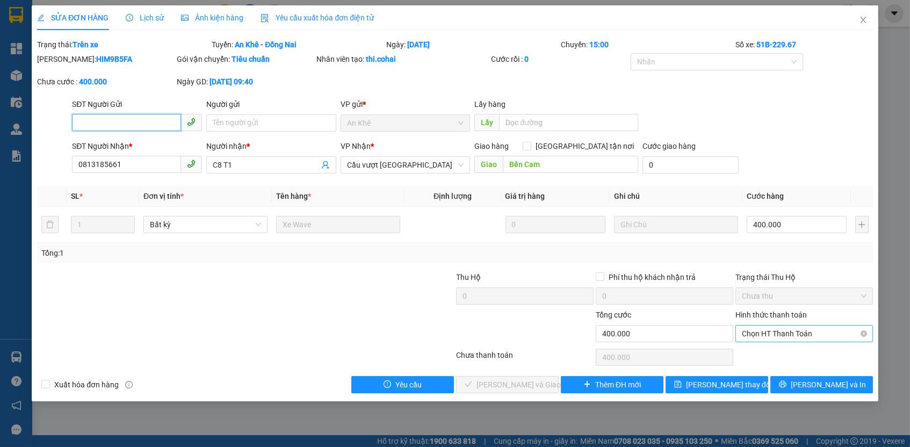
click at [774, 328] on span "Chọn HT Thanh Toán" at bounding box center [804, 333] width 125 height 16
click at [771, 347] on div "Tại văn phòng" at bounding box center [804, 352] width 125 height 12
type input "0"
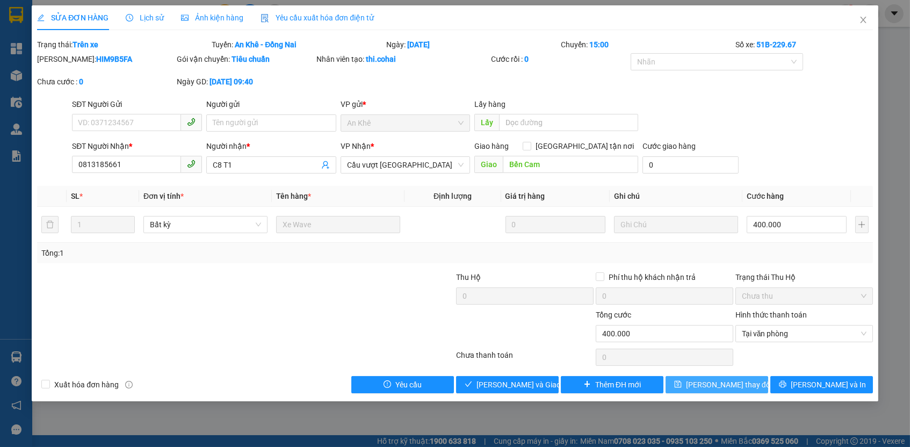
click at [743, 379] on span "Lưu thay đổi" at bounding box center [729, 385] width 86 height 12
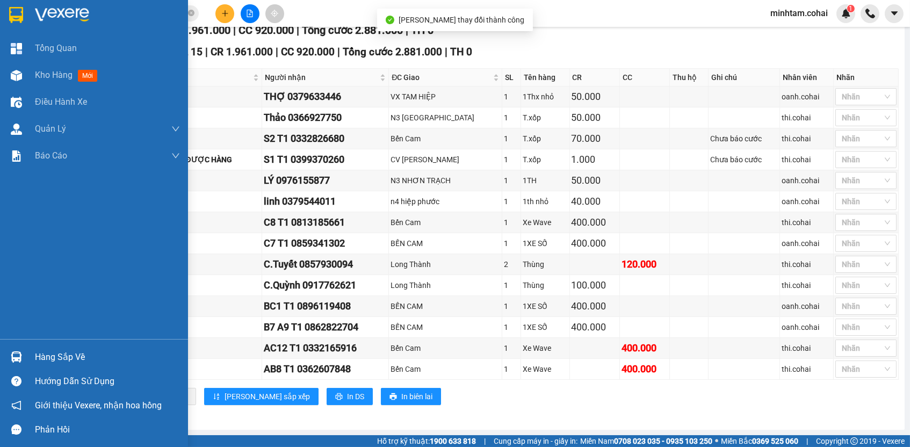
scroll to position [134, 0]
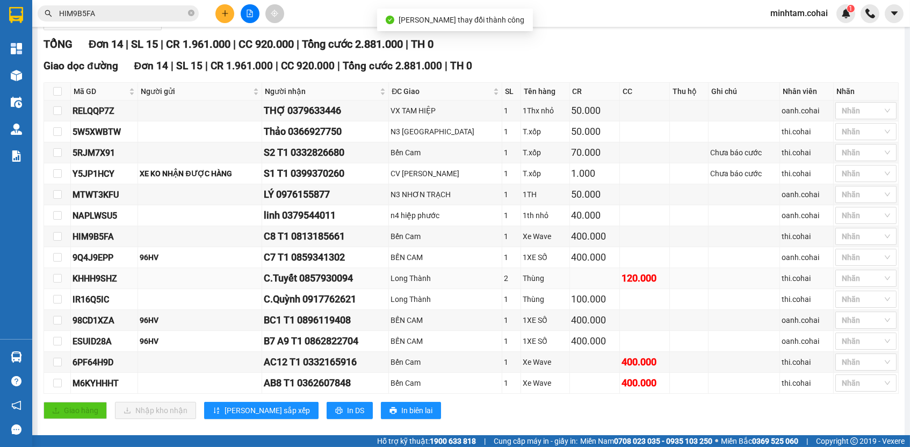
click at [101, 285] on div "KHHH9SHZ" at bounding box center [103, 278] width 63 height 13
copy div "KHHH9SHZ"
click at [115, 4] on div "Kết quả tìm kiếm ( 1 ) Bộ lọc Mã ĐH Trạng thái Món hàng Thu hộ Tổng cước Chưa c…" at bounding box center [104, 13] width 209 height 19
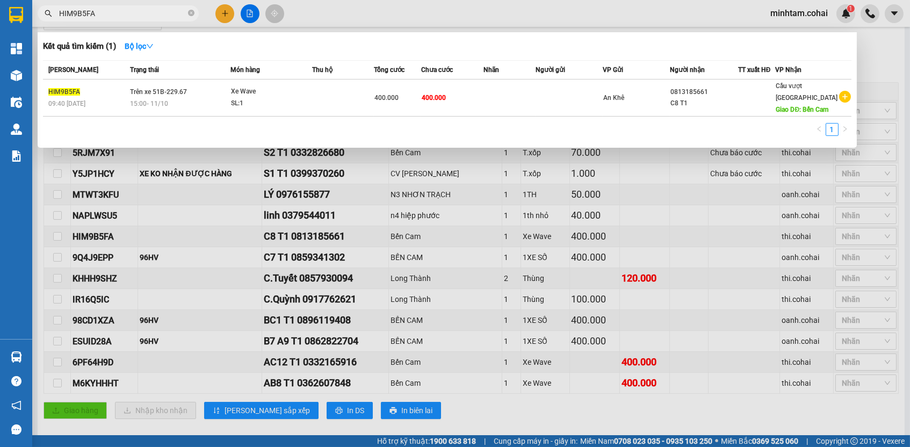
click at [115, 12] on input "HIM9B5FA" at bounding box center [122, 14] width 127 height 12
paste input "KHHH9SHZ"
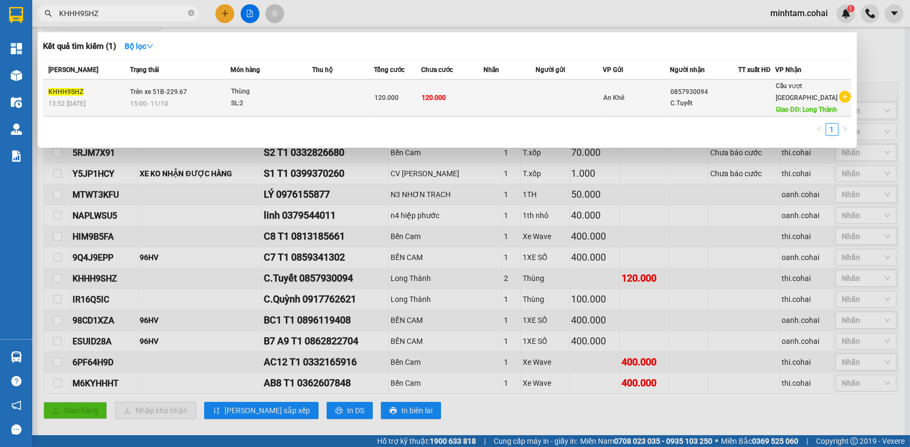
type input "KHHH9SHZ"
click at [473, 102] on td "120.000" at bounding box center [452, 97] width 62 height 37
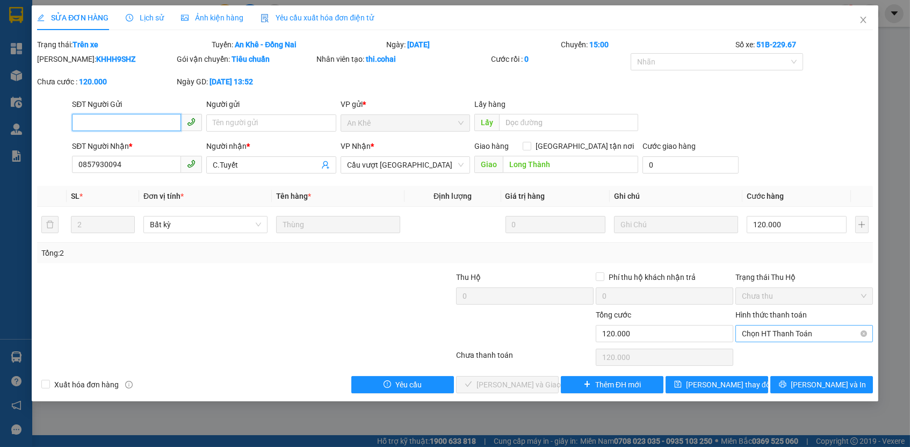
click at [763, 328] on span "Chọn HT Thanh Toán" at bounding box center [804, 333] width 125 height 16
click at [762, 346] on div "Tại văn phòng" at bounding box center [804, 352] width 125 height 12
type input "0"
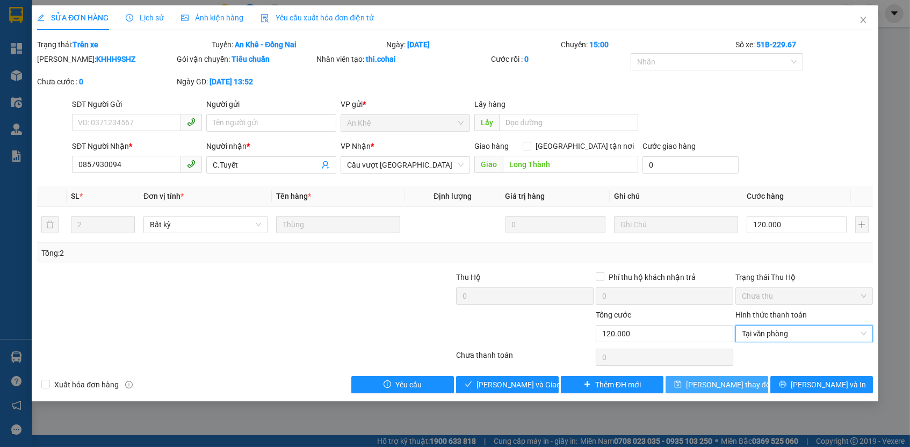
click at [753, 377] on button "Lưu thay đổi" at bounding box center [716, 384] width 103 height 17
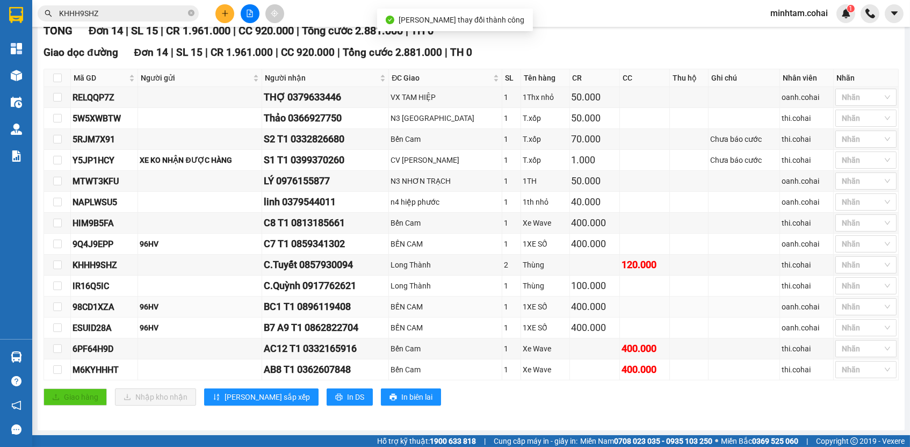
scroll to position [153, 0]
click at [93, 348] on div "6PF64H9D" at bounding box center [103, 348] width 63 height 13
click at [93, 347] on div "6PF64H9D" at bounding box center [103, 348] width 63 height 13
copy div "6PF64H9D"
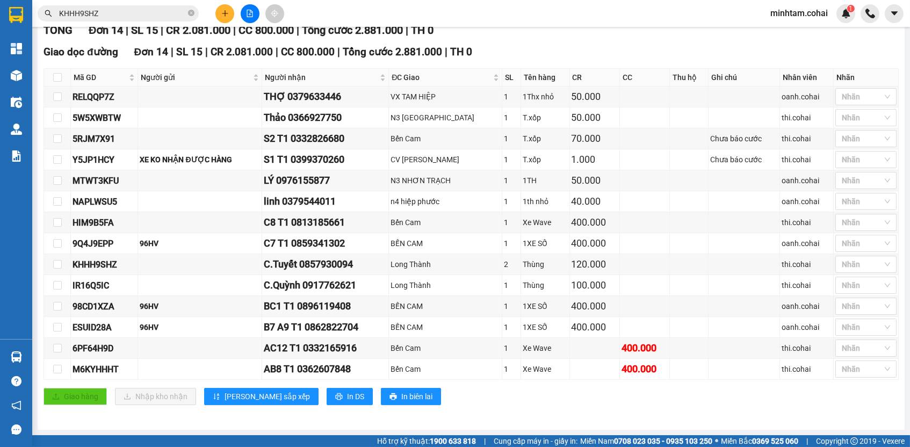
click at [156, 9] on input "KHHH9SHZ" at bounding box center [122, 14] width 127 height 12
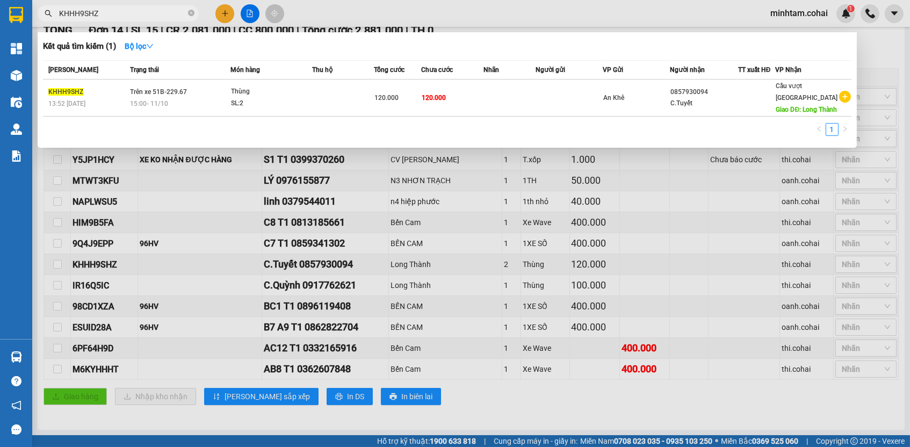
click at [156, 9] on input "KHHH9SHZ" at bounding box center [122, 14] width 127 height 12
paste input "6PF64H9D"
type input "6PF64H9D"
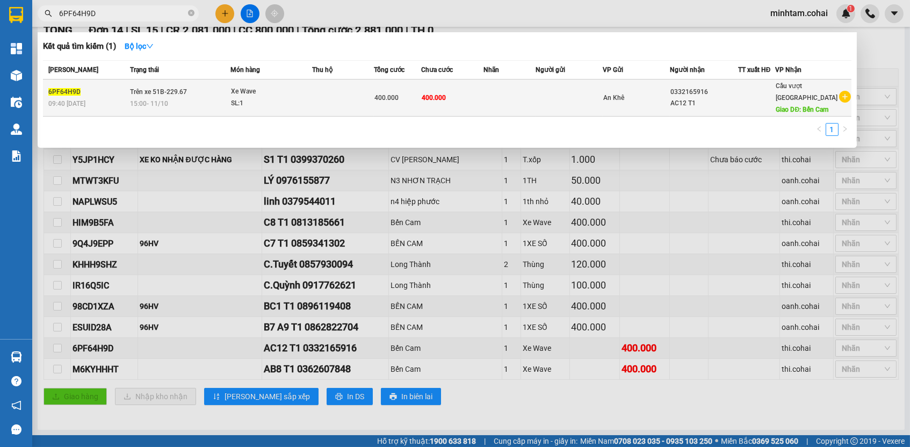
drag, startPoint x: 475, startPoint y: 74, endPoint x: 482, endPoint y: 99, distance: 26.2
click at [482, 99] on td "400.000" at bounding box center [452, 97] width 62 height 37
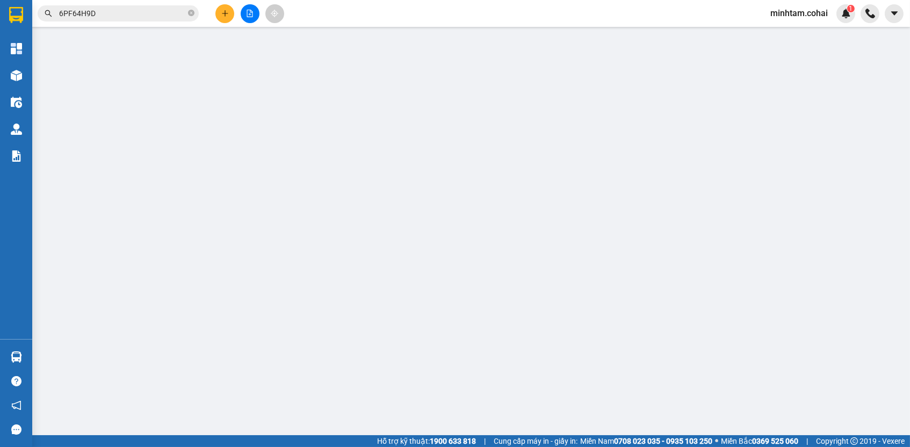
type input "0332165916"
type input "AC12 T1"
type input "Bến Cam"
type input "0"
type input "400.000"
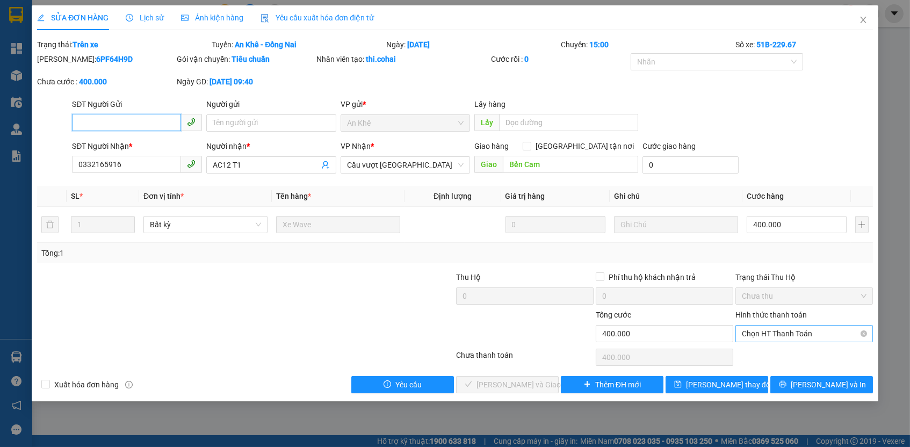
click at [801, 329] on span "Chọn HT Thanh Toán" at bounding box center [804, 333] width 125 height 16
click at [776, 350] on div "Tại văn phòng" at bounding box center [804, 352] width 125 height 12
type input "0"
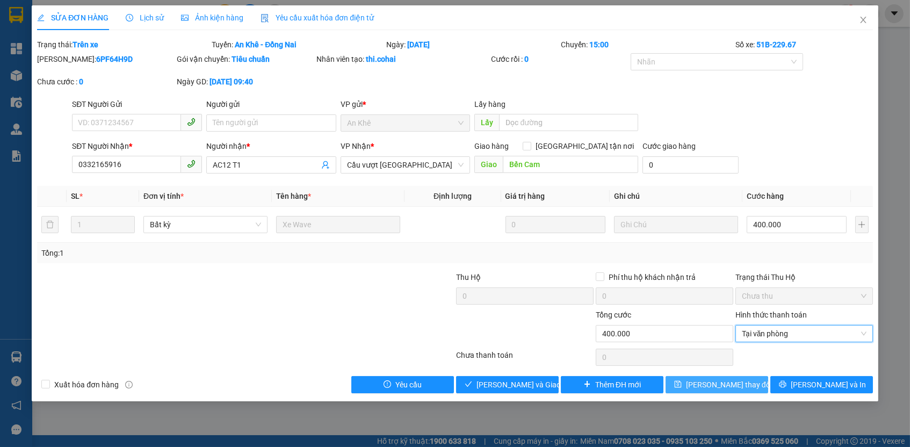
click at [753, 376] on button "Lưu thay đổi" at bounding box center [716, 384] width 103 height 17
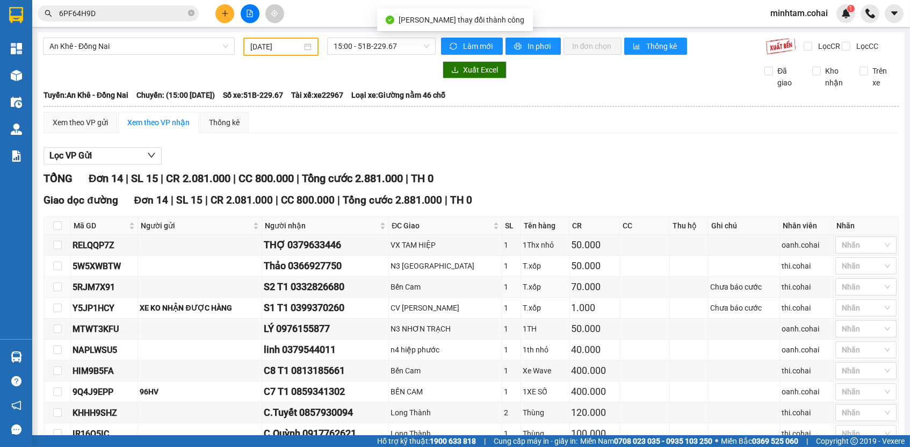
scroll to position [153, 0]
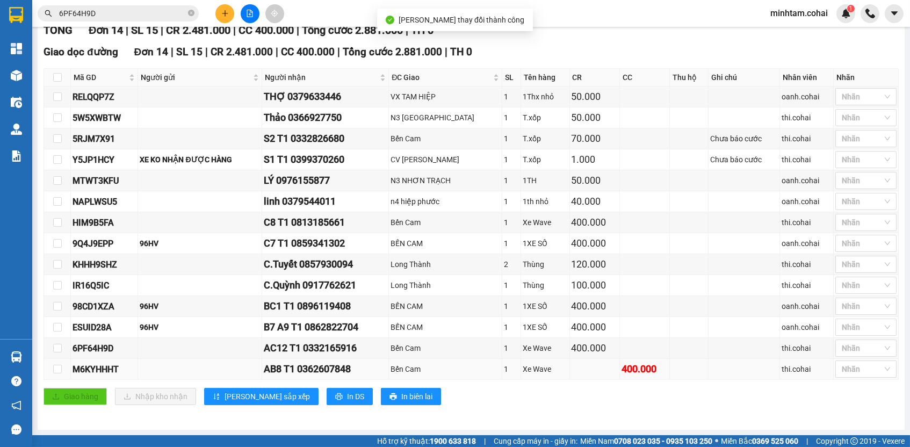
click at [108, 365] on div "M6KYHHHT" at bounding box center [103, 368] width 63 height 13
copy div "M6KYHHHT"
click at [133, 8] on input "6PF64H9D" at bounding box center [122, 14] width 127 height 12
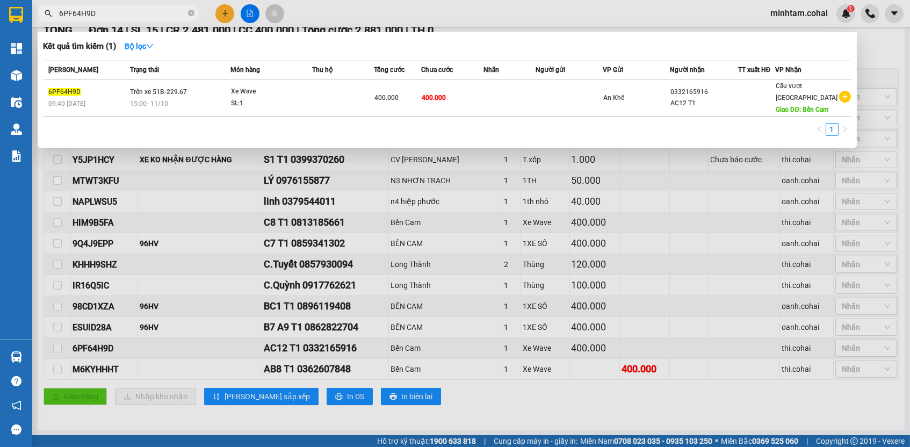
click at [133, 8] on input "6PF64H9D" at bounding box center [122, 14] width 127 height 12
paste input "M6KYHHHT"
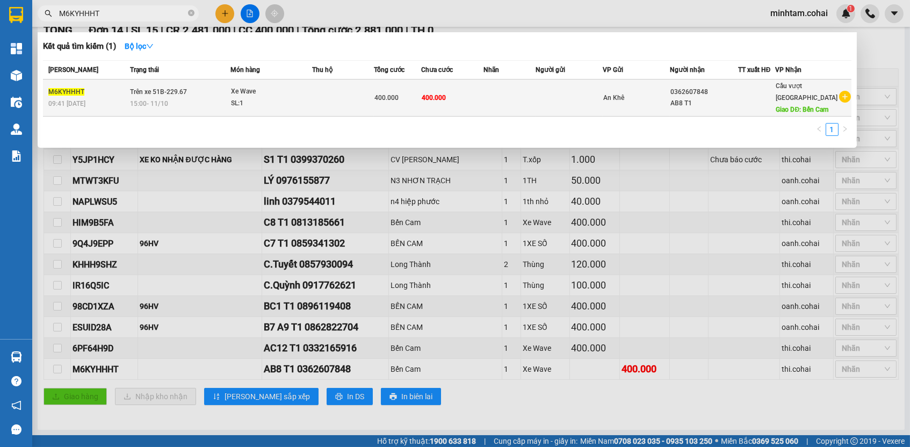
type input "M6KYHHHT"
click at [466, 104] on td "400.000" at bounding box center [452, 97] width 62 height 37
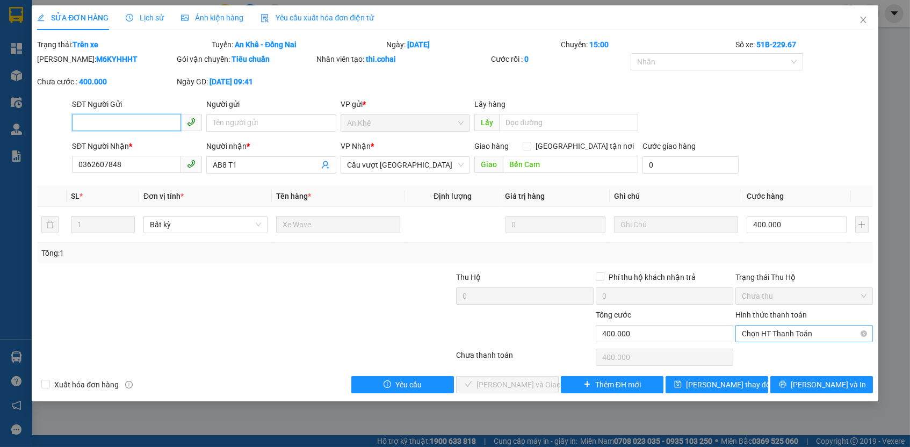
drag, startPoint x: 831, startPoint y: 326, endPoint x: 814, endPoint y: 337, distance: 20.3
click at [831, 326] on span "Chọn HT Thanh Toán" at bounding box center [804, 333] width 125 height 16
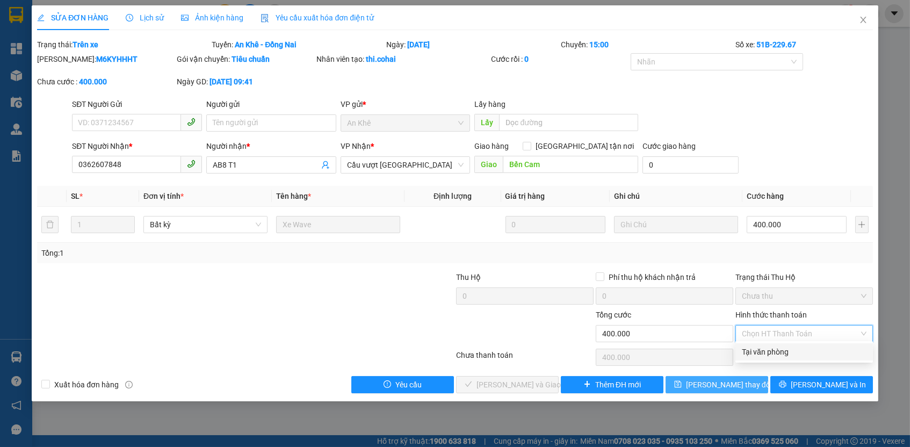
drag, startPoint x: 773, startPoint y: 348, endPoint x: 749, endPoint y: 379, distance: 38.7
click at [772, 350] on div "Tại văn phòng" at bounding box center [804, 352] width 125 height 12
type input "0"
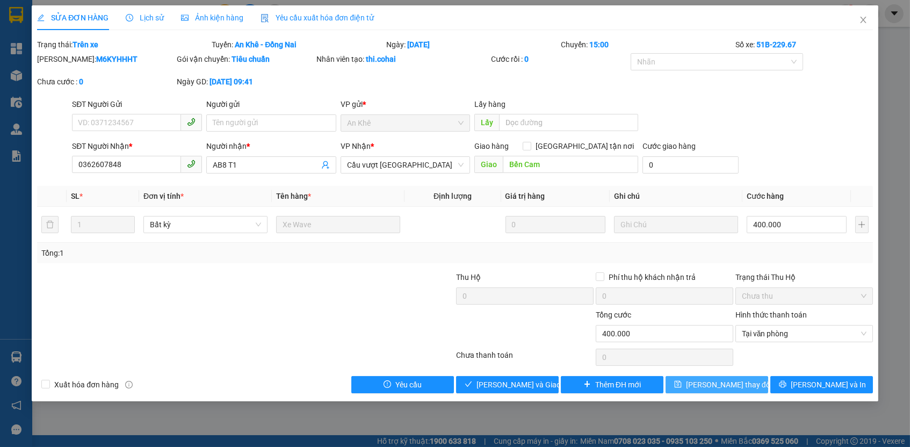
click at [746, 381] on button "Lưu thay đổi" at bounding box center [716, 384] width 103 height 17
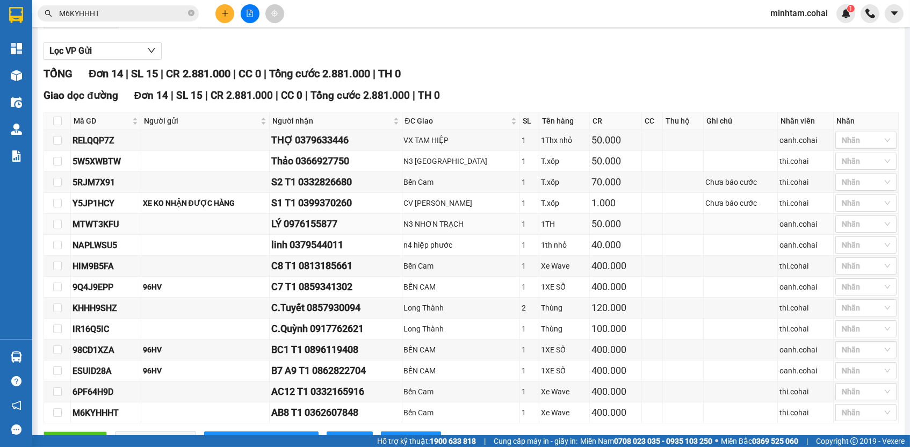
scroll to position [106, 0]
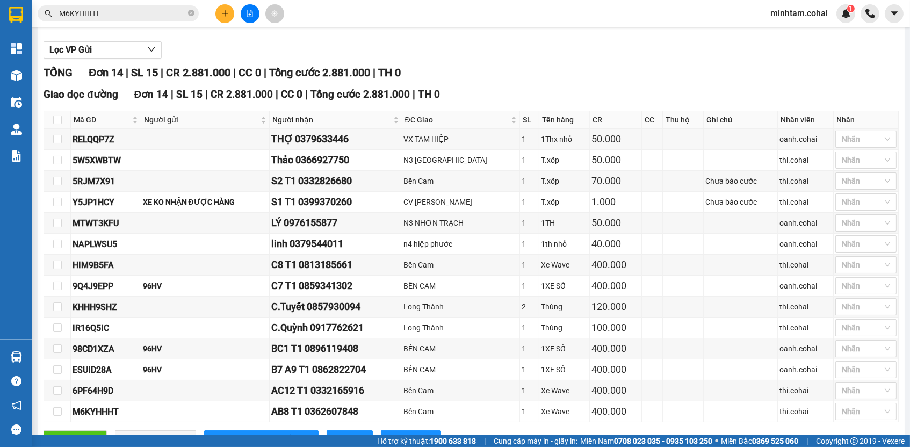
click at [249, 0] on div "Kết quả tìm kiếm ( 1 ) Bộ lọc Mã ĐH Trạng thái Món hàng Thu hộ Tổng cước Chưa c…" at bounding box center [455, 13] width 910 height 27
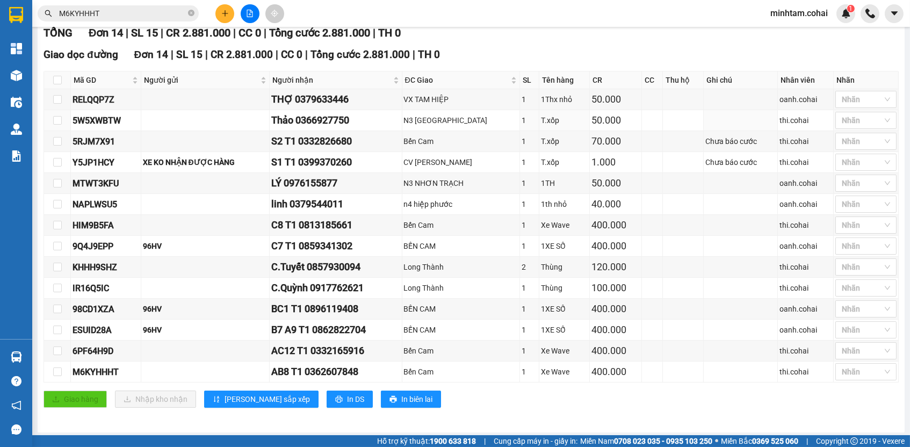
scroll to position [0, 0]
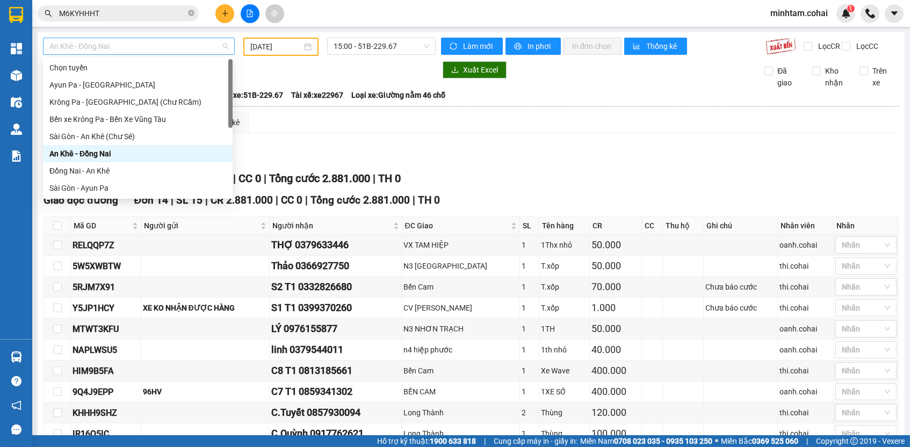
click at [176, 42] on span "An Khê - Đồng Nai" at bounding box center [138, 46] width 179 height 16
click at [134, 134] on div "Sài Gòn - An Khê (Chư Sê)" at bounding box center [137, 136] width 177 height 12
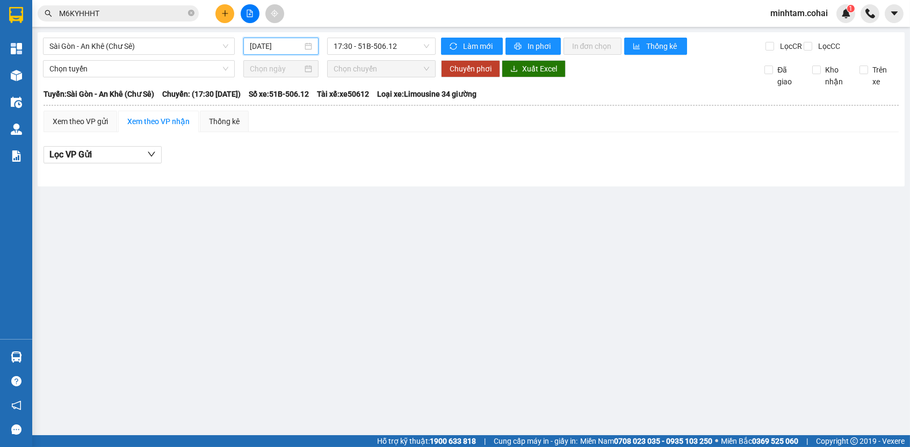
click at [282, 44] on input "14/10/2025" at bounding box center [276, 46] width 53 height 12
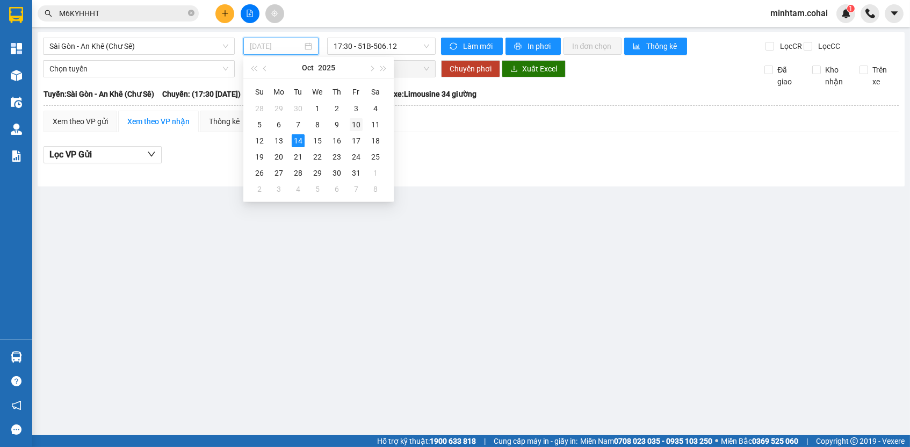
click at [355, 124] on div "10" at bounding box center [356, 124] width 13 height 13
type input "10/10/2025"
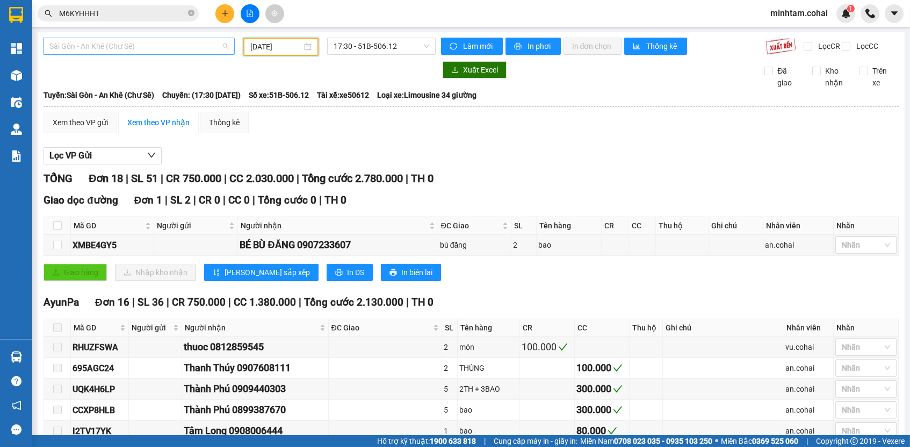
click at [184, 45] on span "Sài Gòn - An Khê (Chư Sê)" at bounding box center [138, 46] width 179 height 16
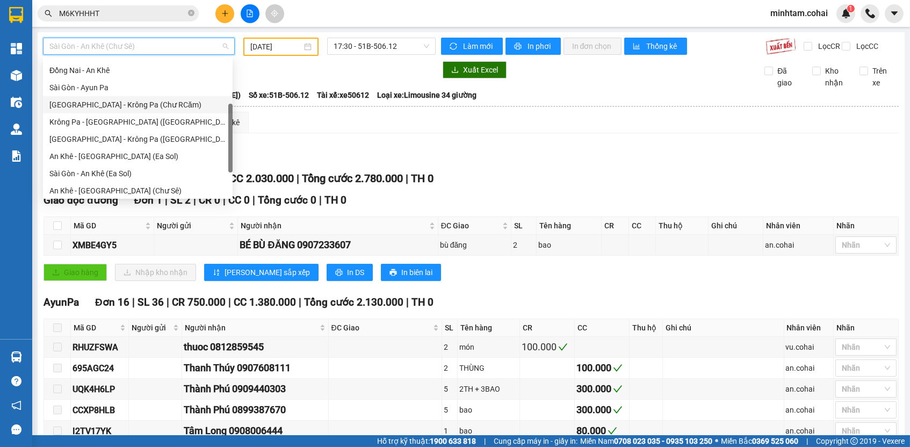
scroll to position [97, 0]
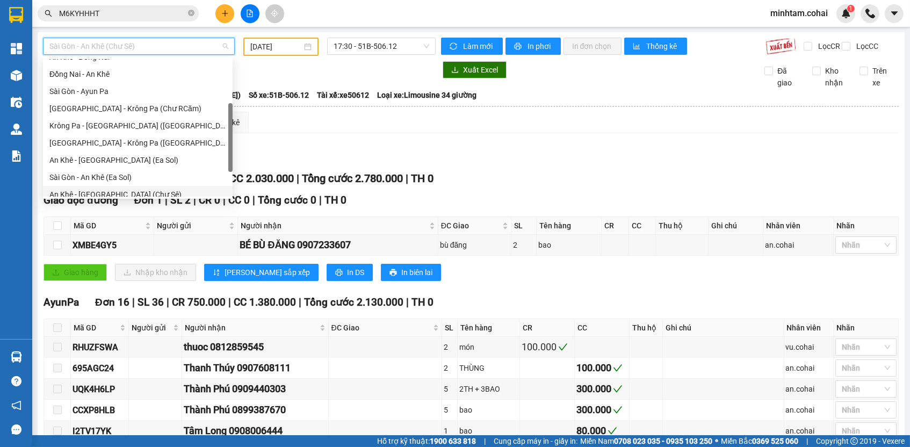
click at [149, 190] on div "An Khê - Sài Gòn (Chư Sê)" at bounding box center [137, 194] width 177 height 12
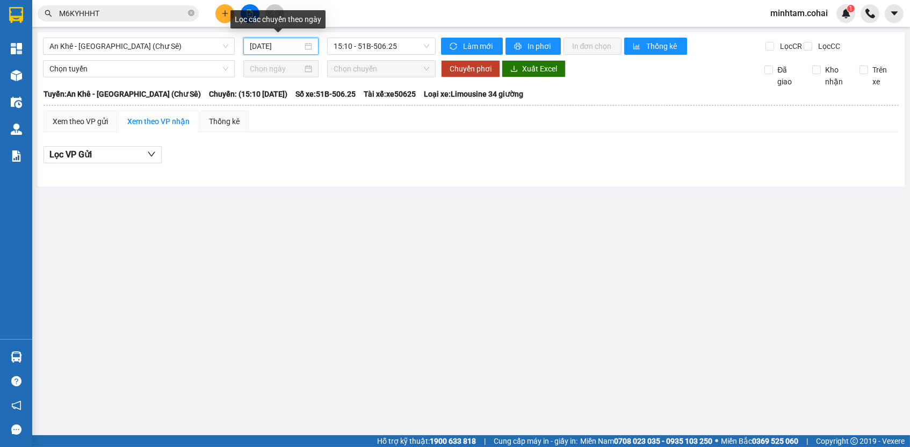
click at [295, 47] on input "14/10/2025" at bounding box center [276, 46] width 53 height 12
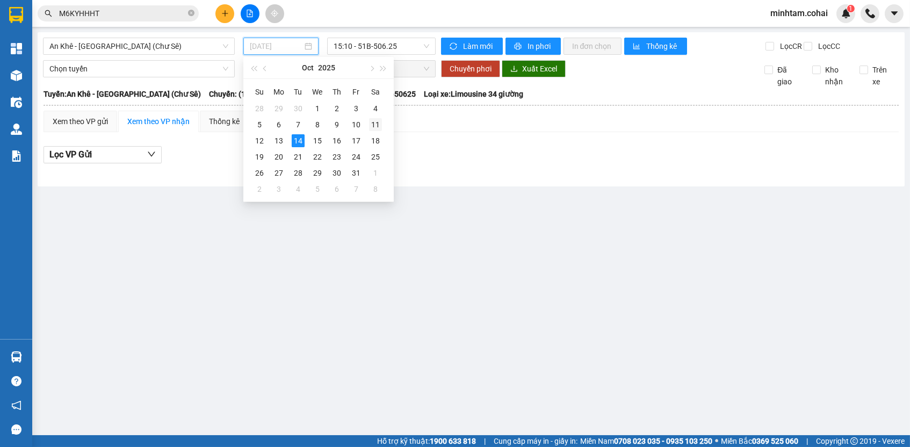
click at [373, 125] on div "11" at bounding box center [375, 124] width 13 height 13
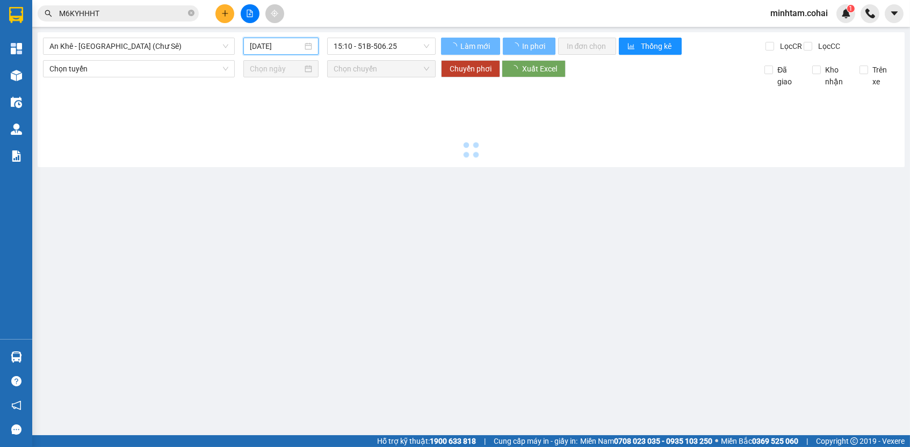
type input "11/10/2025"
